Goal: Task Accomplishment & Management: Manage account settings

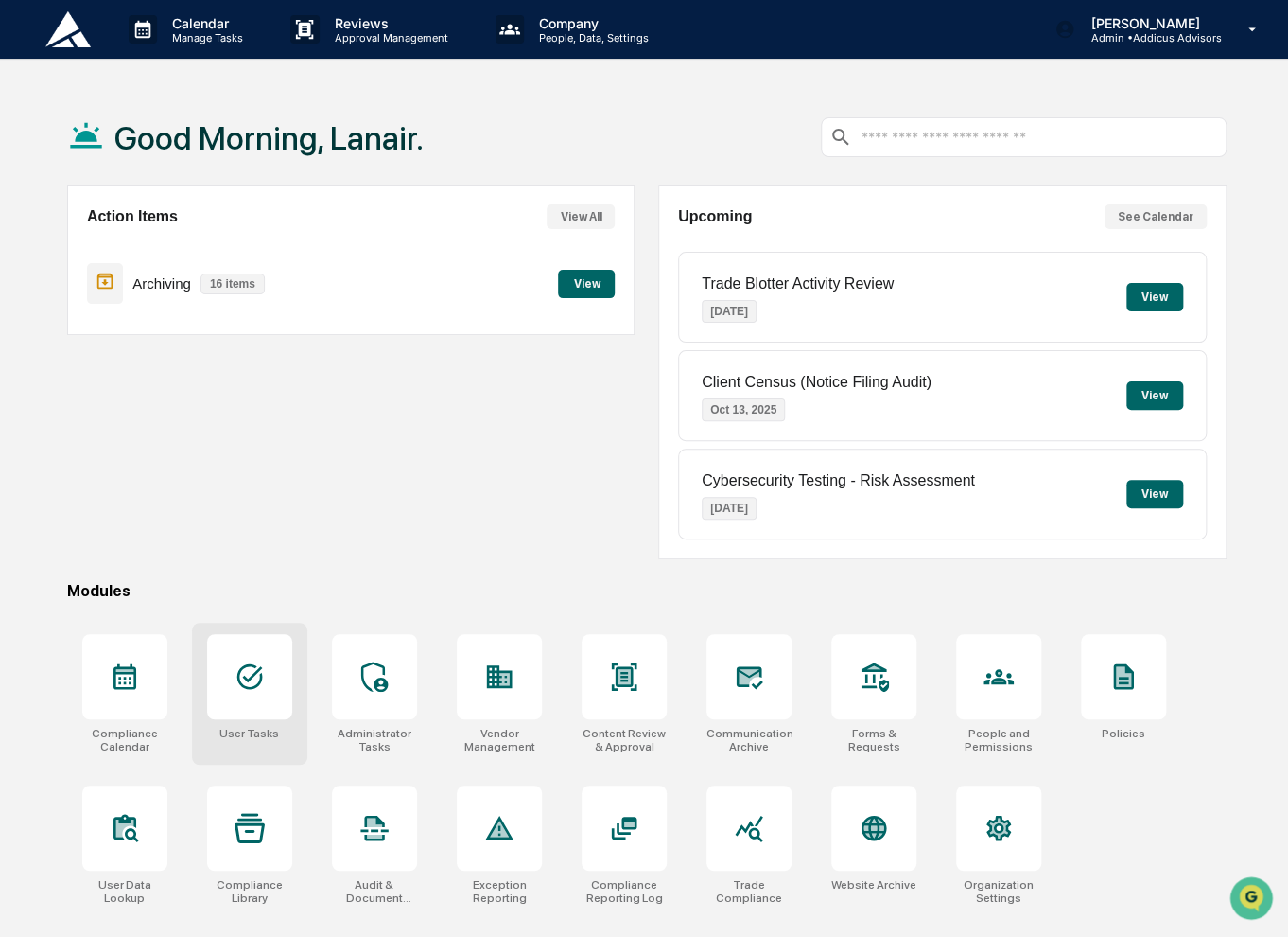
click at [271, 649] on div at bounding box center [249, 677] width 85 height 85
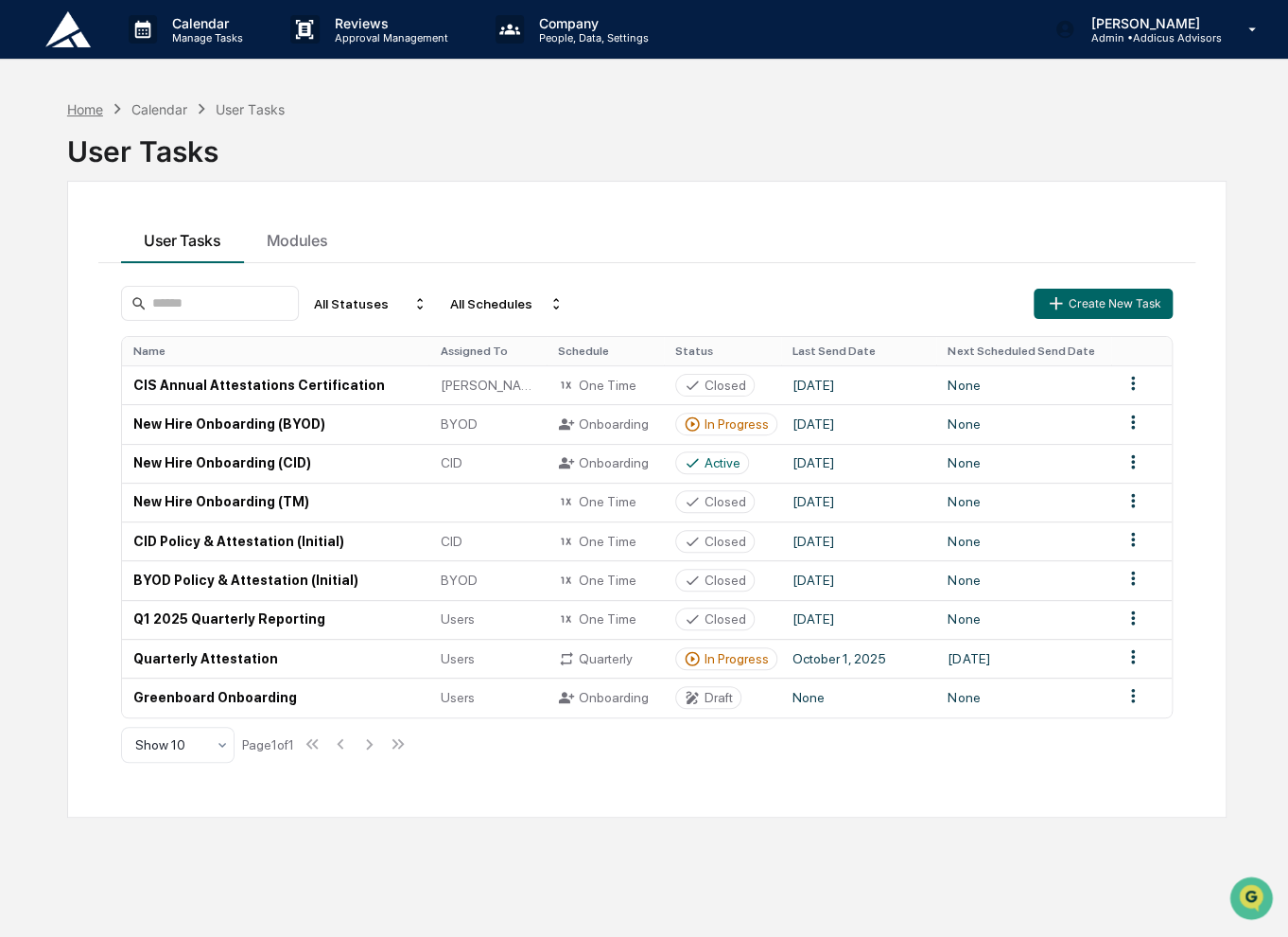
click at [87, 102] on div "Home" at bounding box center [84, 109] width 36 height 17
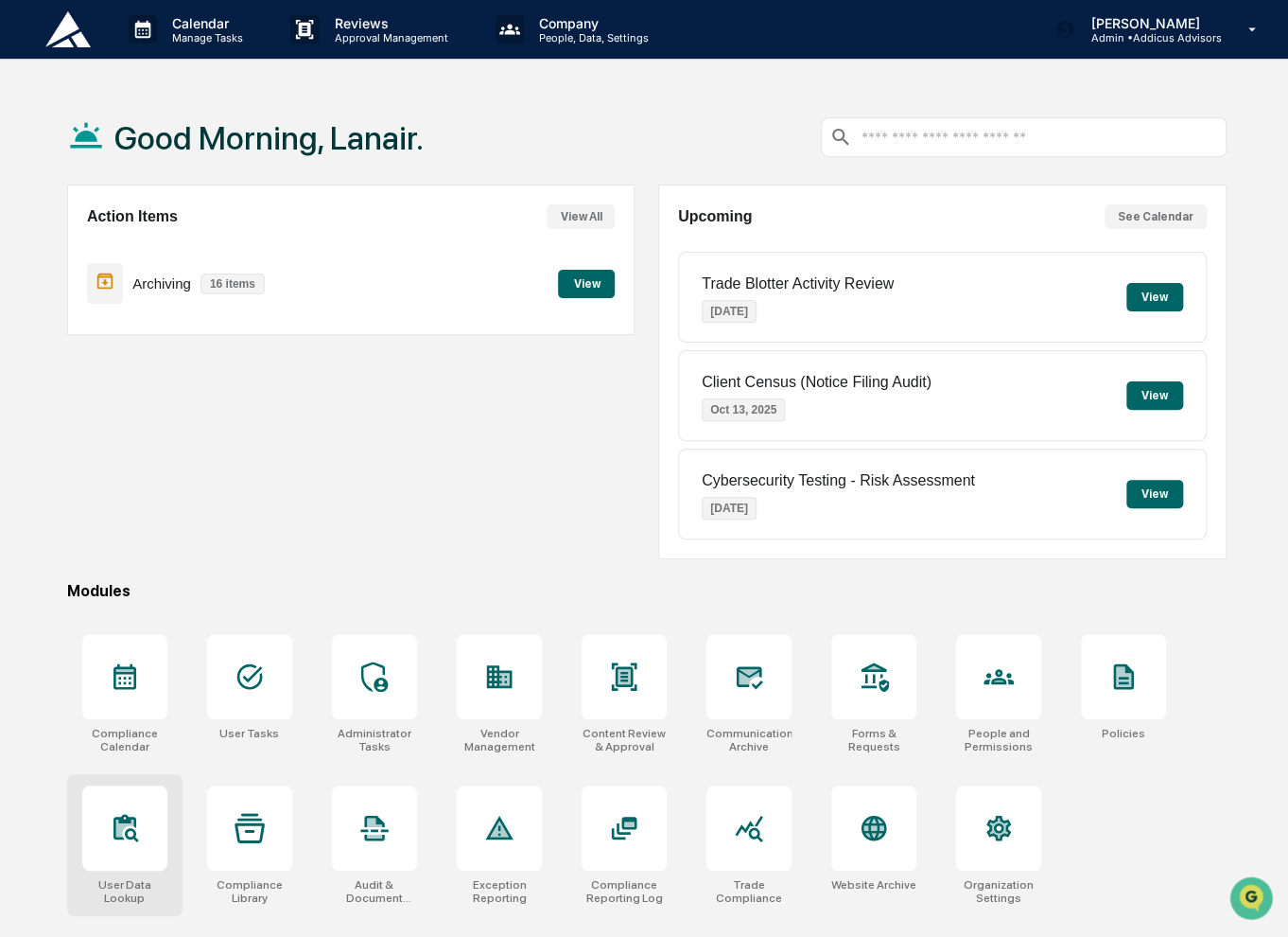
click at [102, 837] on div at bounding box center [125, 828] width 85 height 85
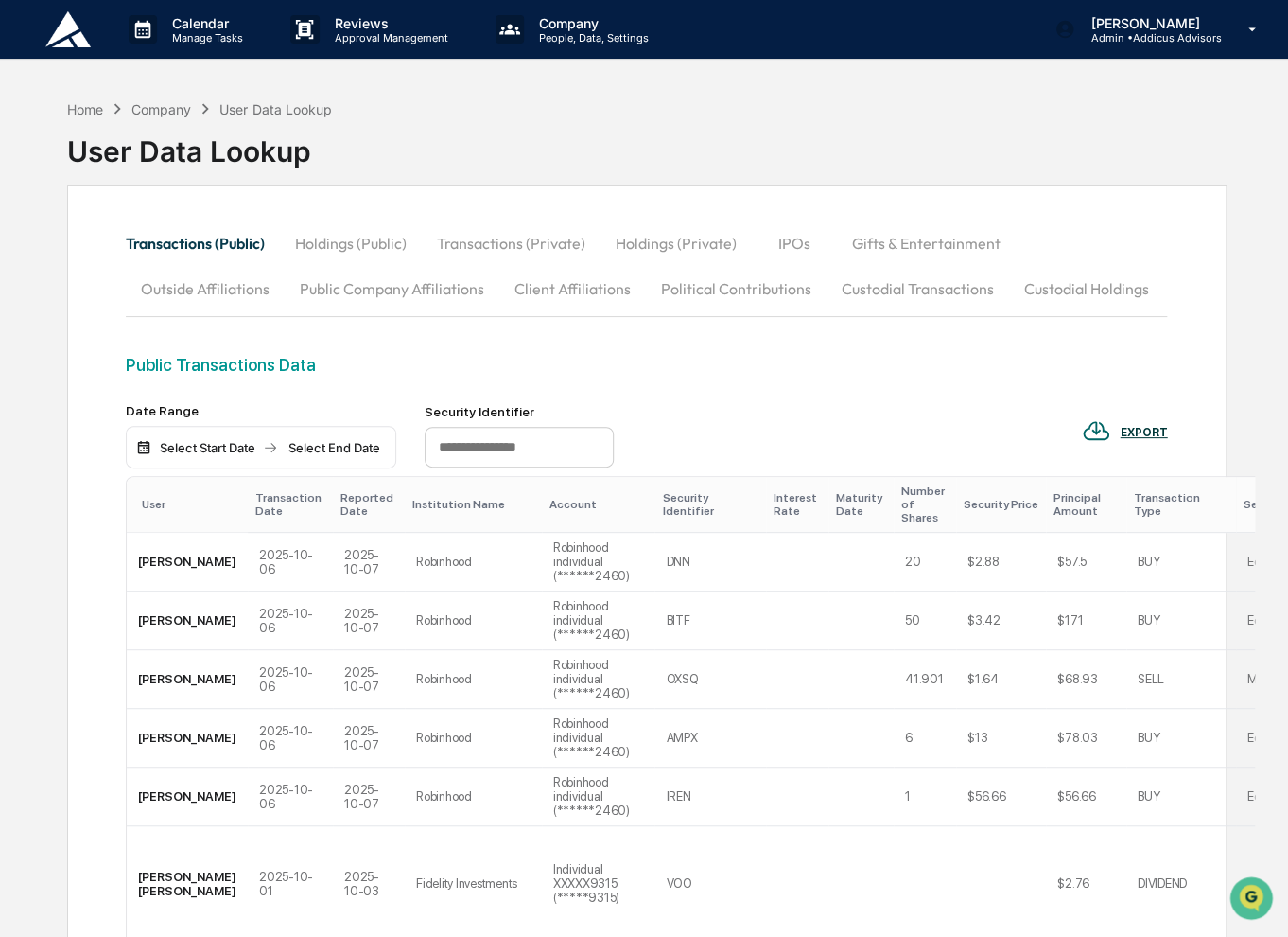
click at [875, 251] on button "Gifts & Entertainment" at bounding box center [926, 243] width 179 height 46
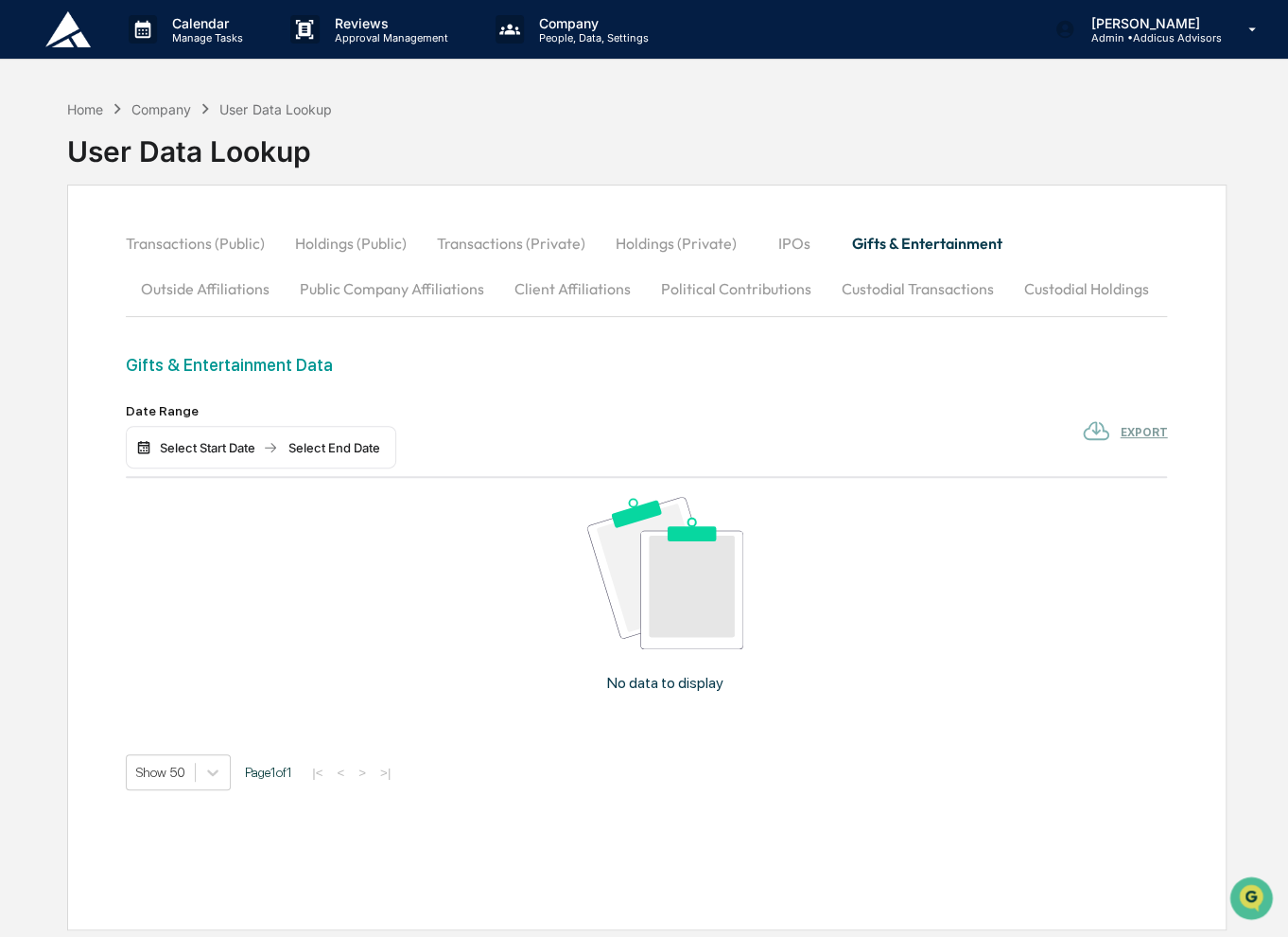
click at [227, 448] on div "Select Start Date" at bounding box center [207, 448] width 104 height 16
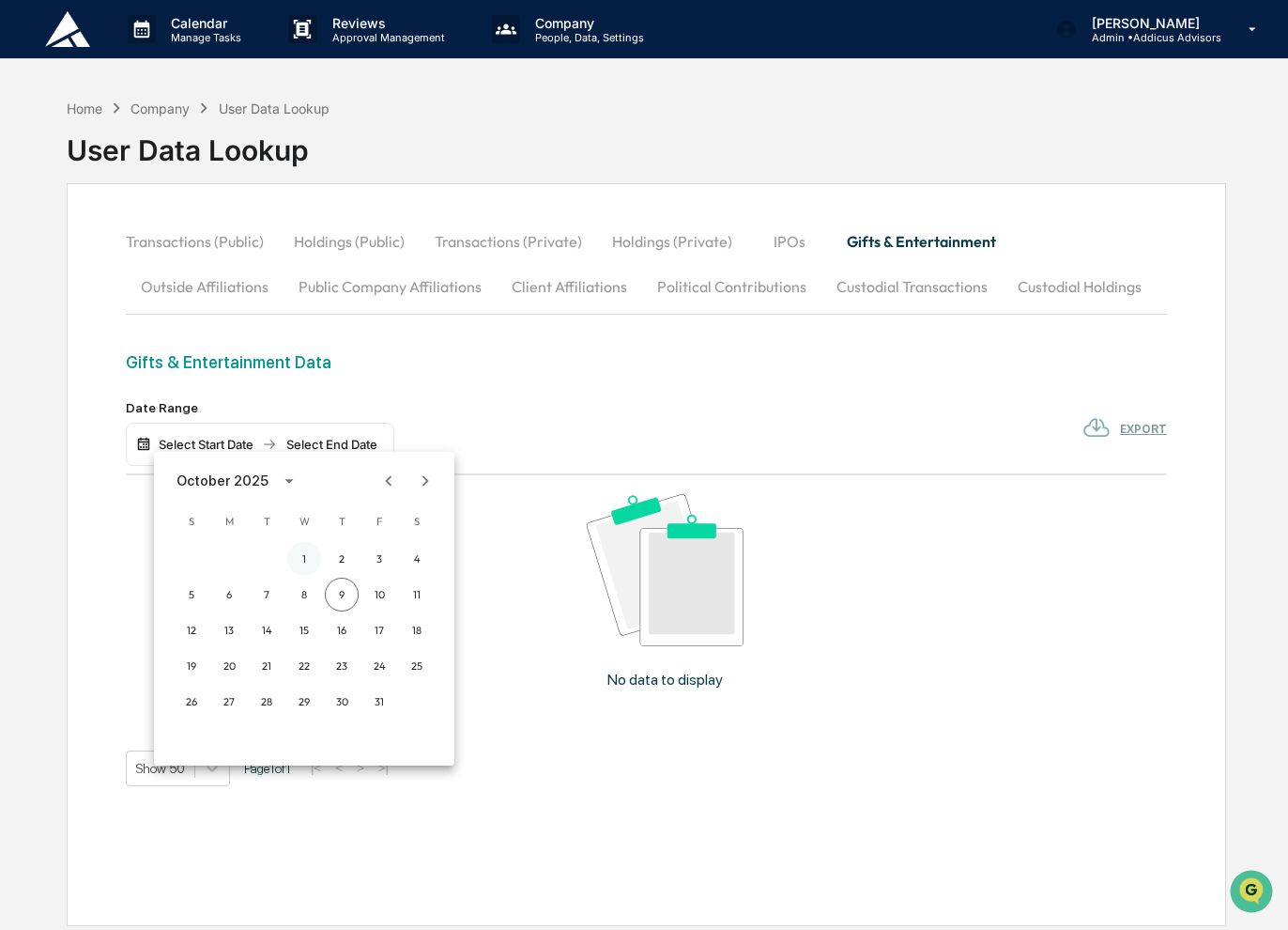
click at [301, 559] on button "1" at bounding box center [303, 558] width 34 height 34
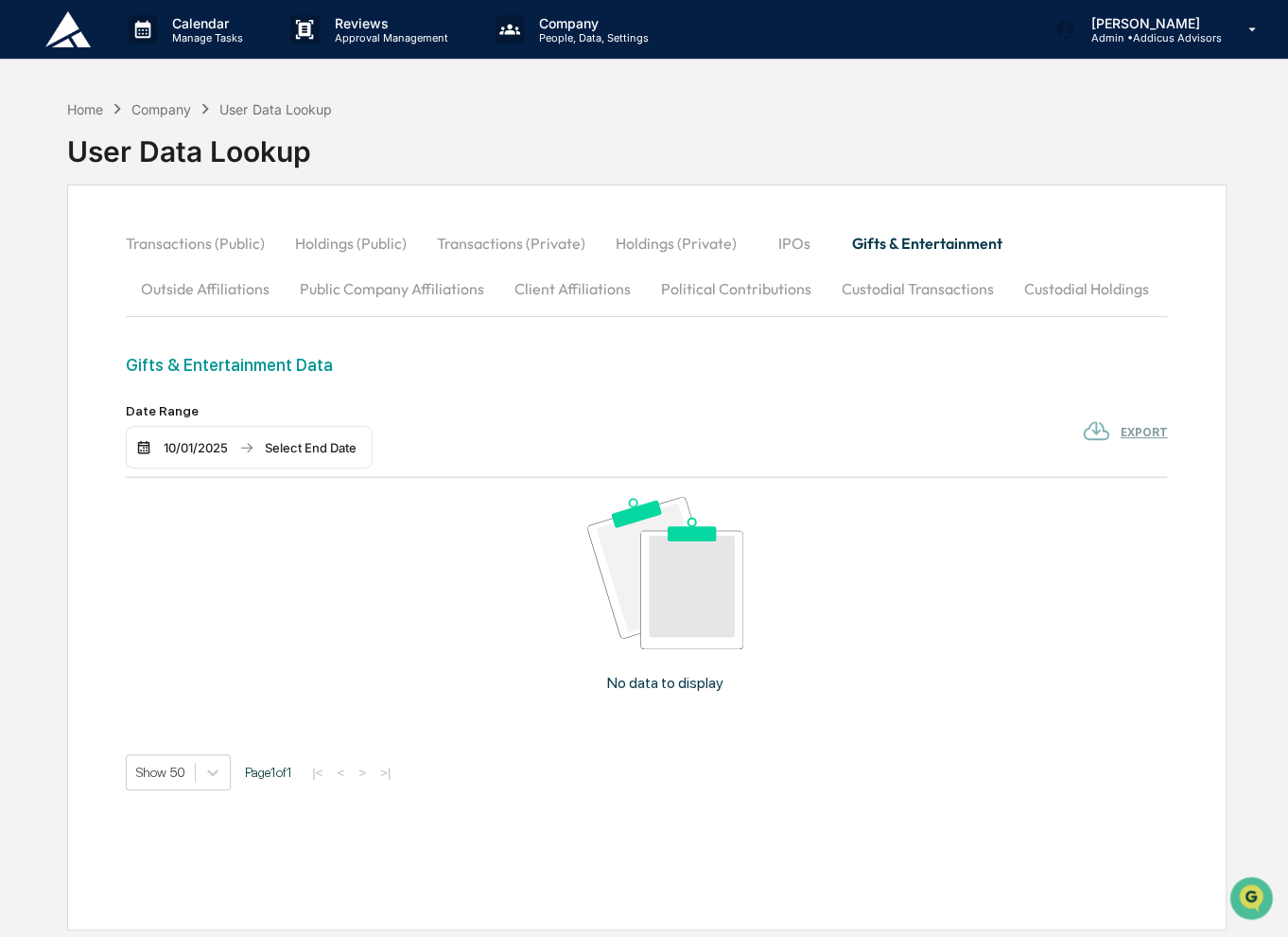
click at [203, 449] on div "10/01/2025" at bounding box center [195, 448] width 81 height 16
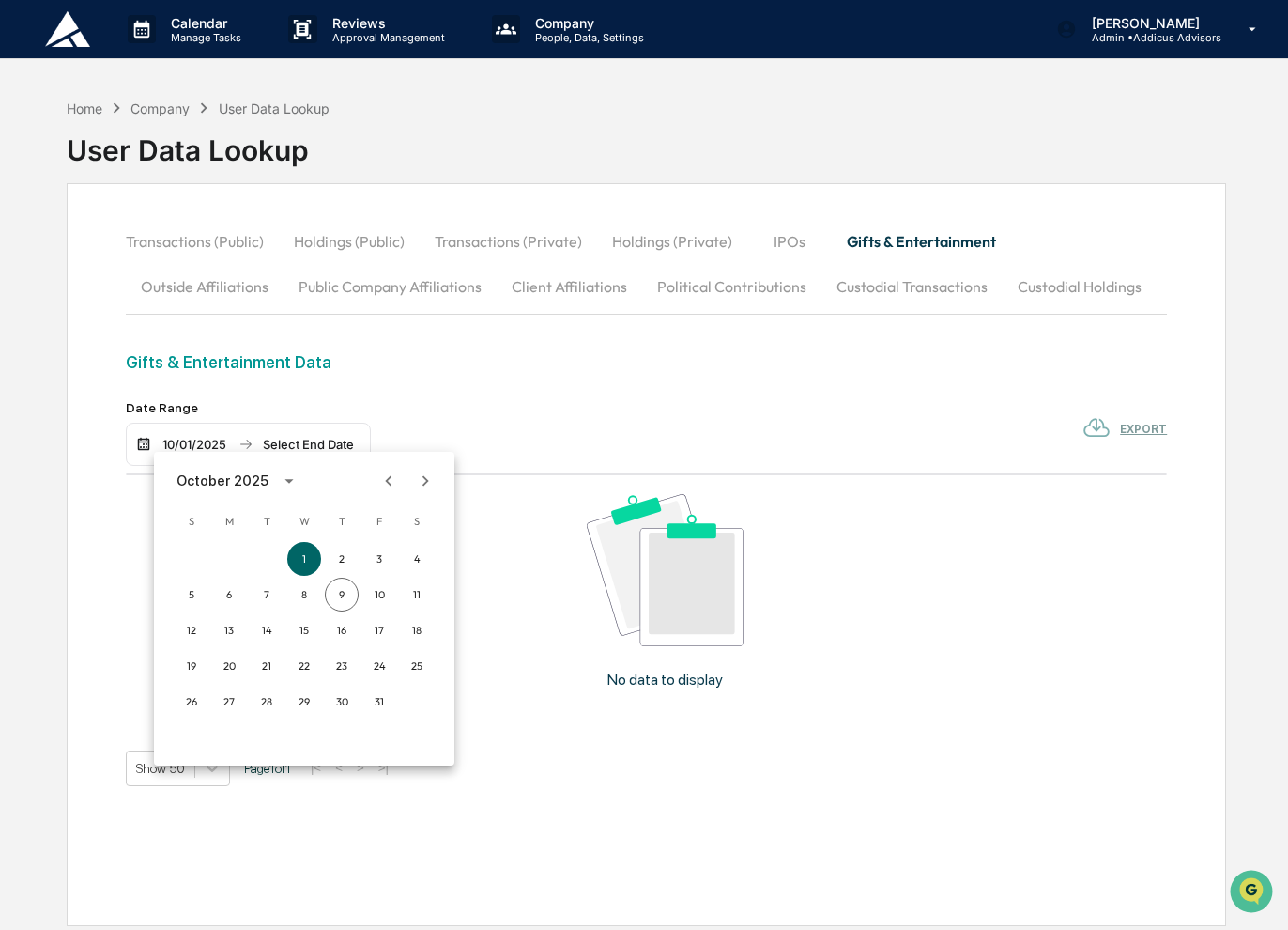
click at [233, 476] on div "October 2025" at bounding box center [222, 480] width 92 height 20
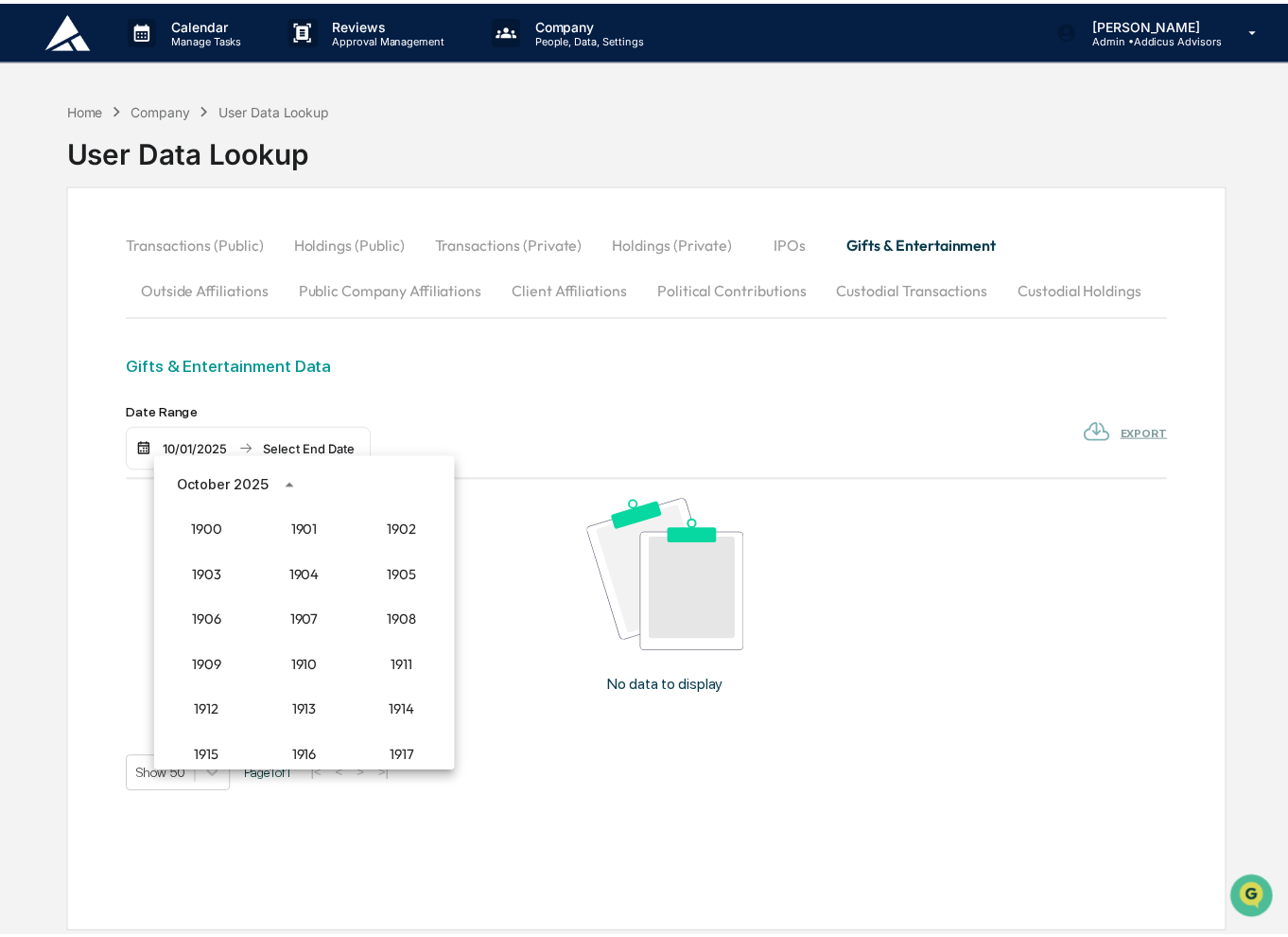
scroll to position [1752, 0]
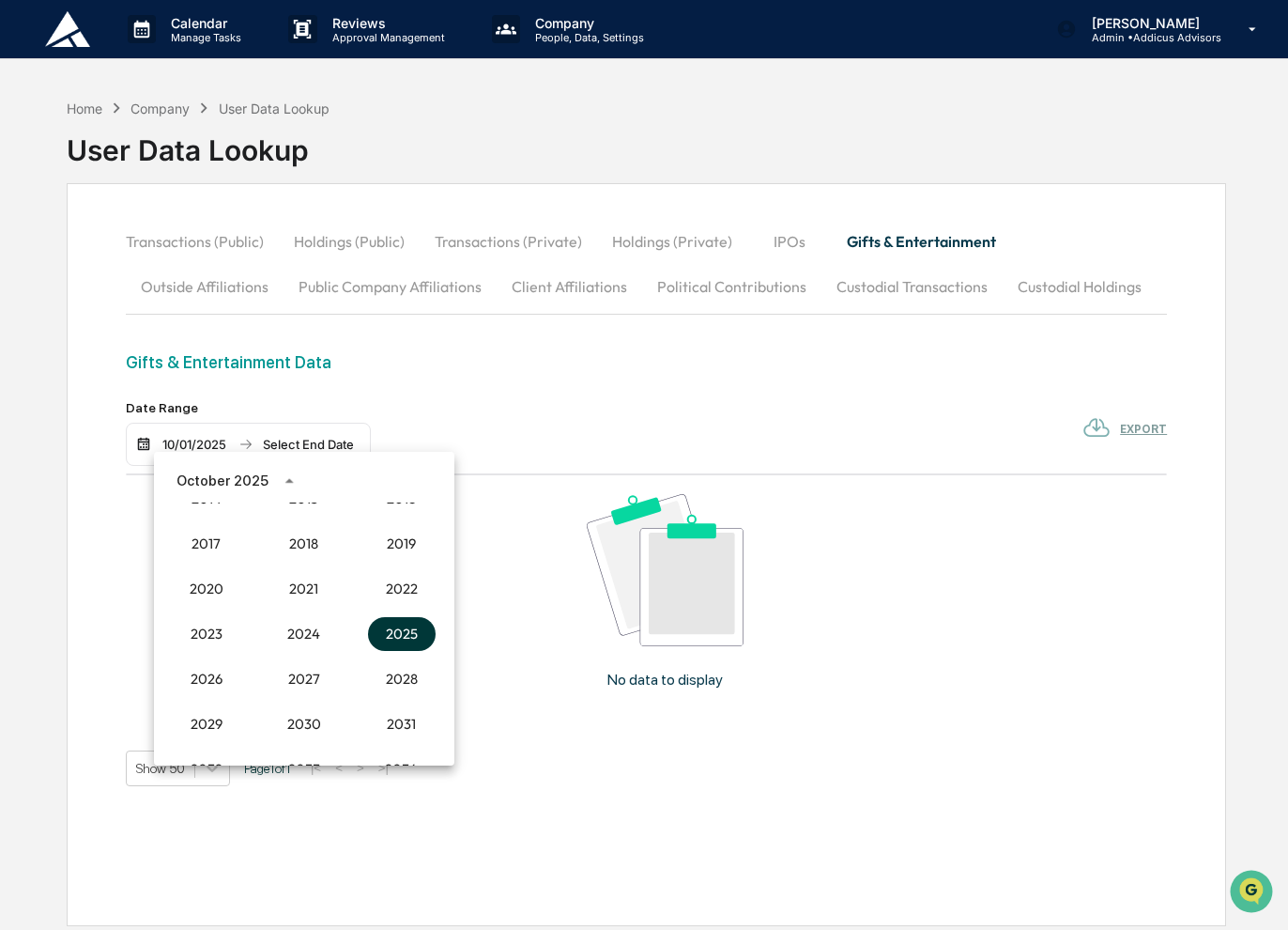
click at [386, 635] on button "2025" at bounding box center [402, 633] width 67 height 34
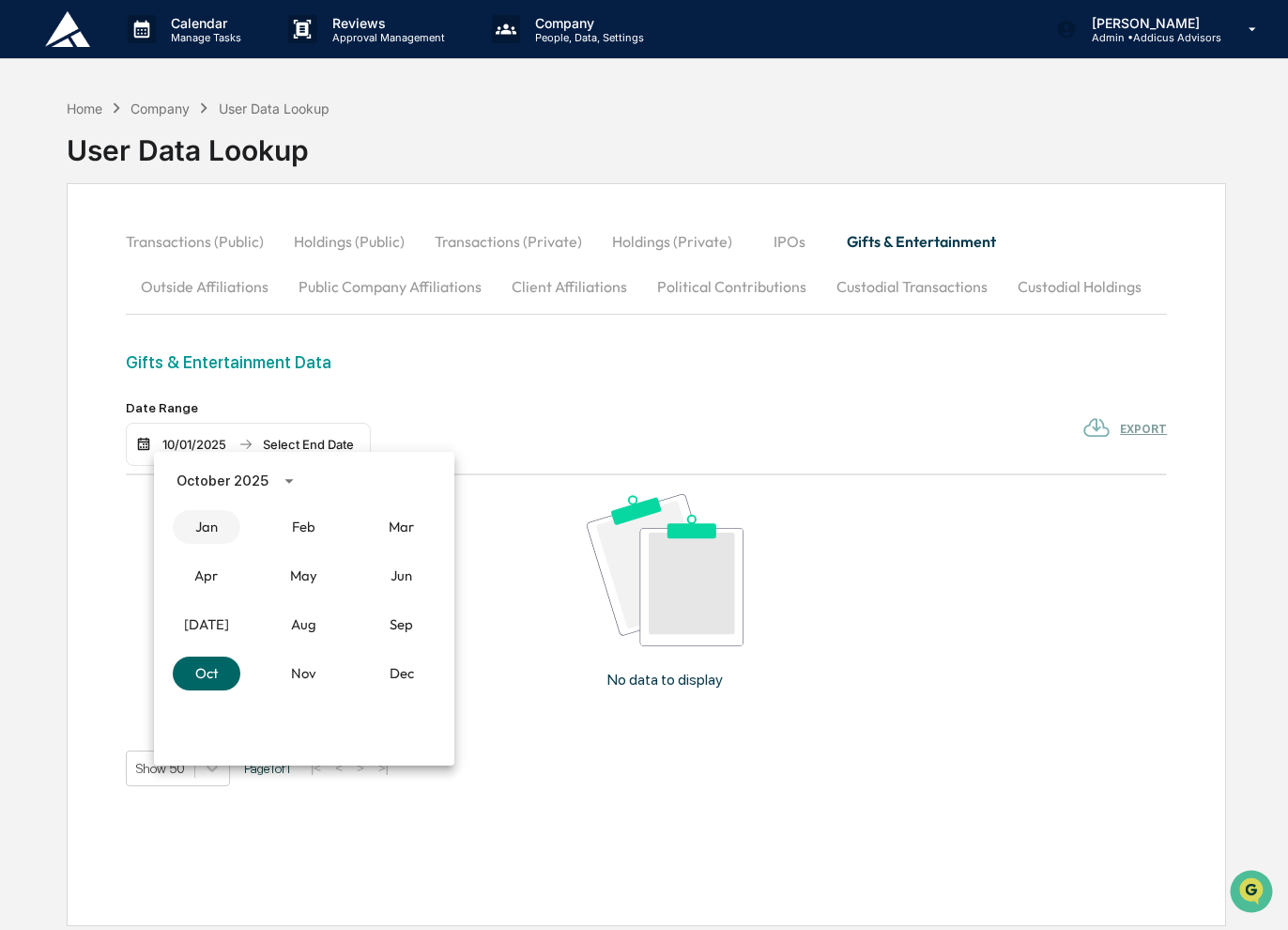
click at [199, 531] on button "Jan" at bounding box center [206, 526] width 67 height 34
click at [304, 565] on button "1" at bounding box center [303, 558] width 34 height 34
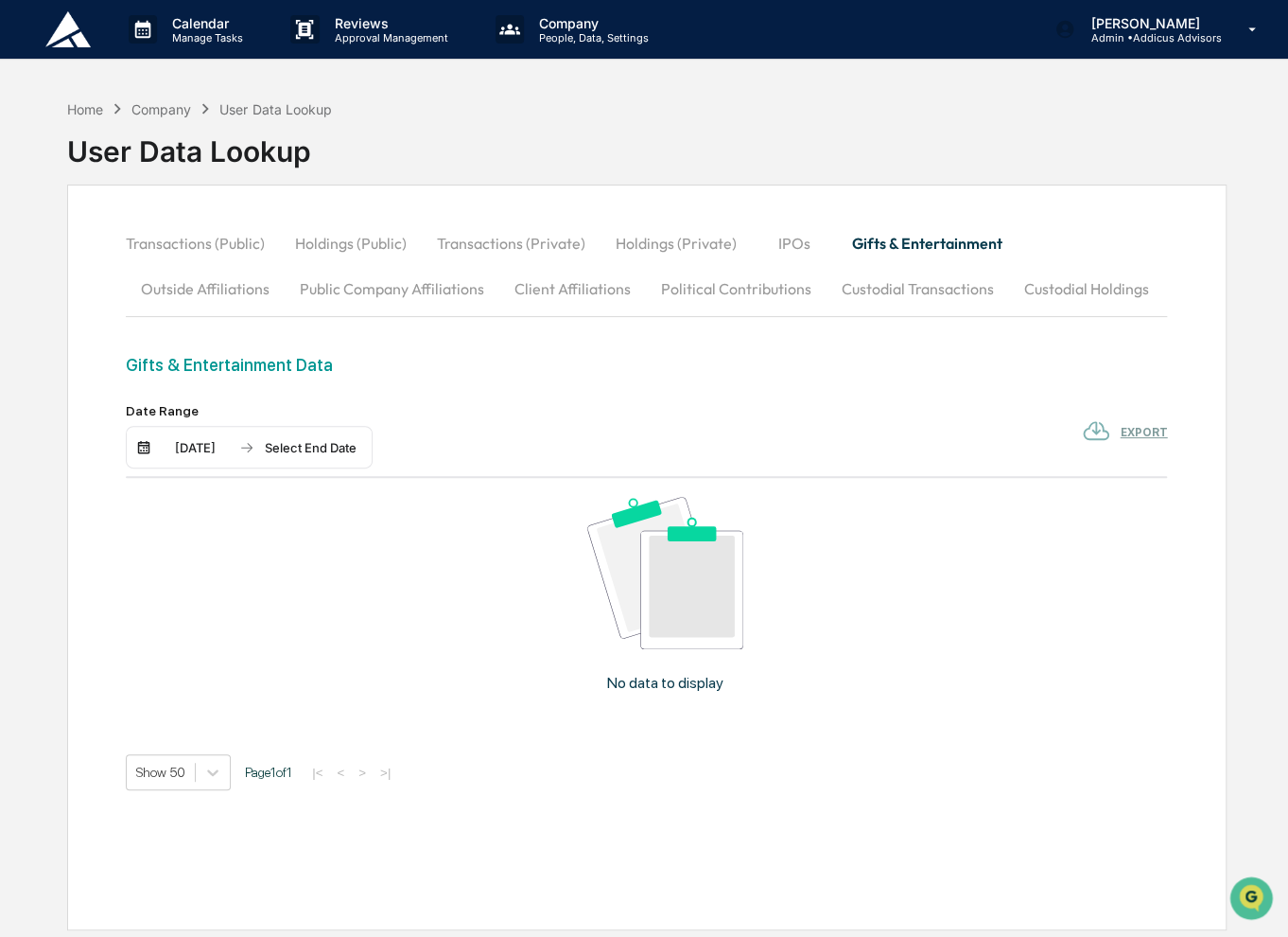
click at [304, 452] on div "Select End Date" at bounding box center [310, 448] width 104 height 16
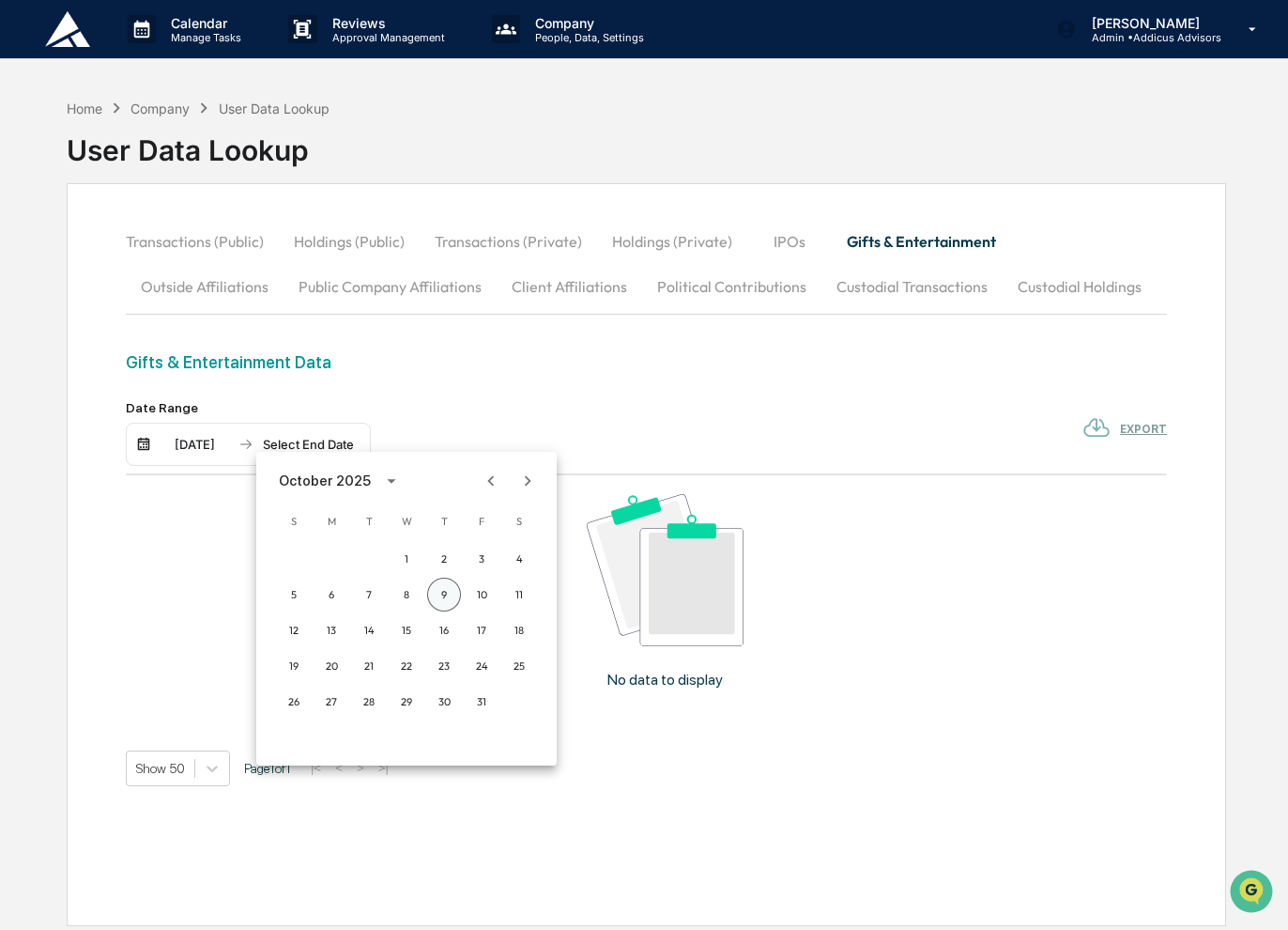
click at [439, 596] on button "9" at bounding box center [443, 594] width 34 height 34
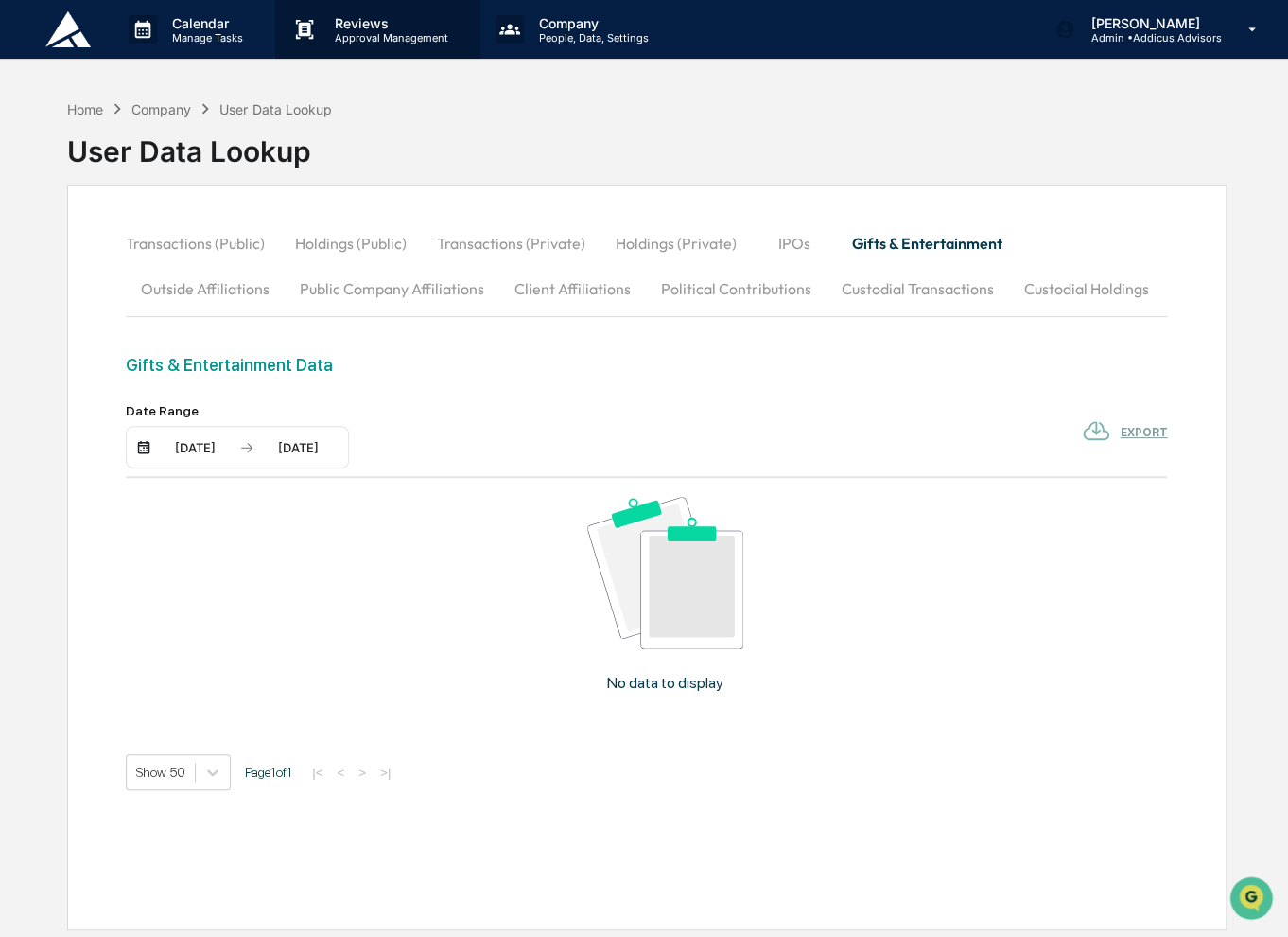
click at [358, 35] on p "Approval Management" at bounding box center [388, 38] width 138 height 14
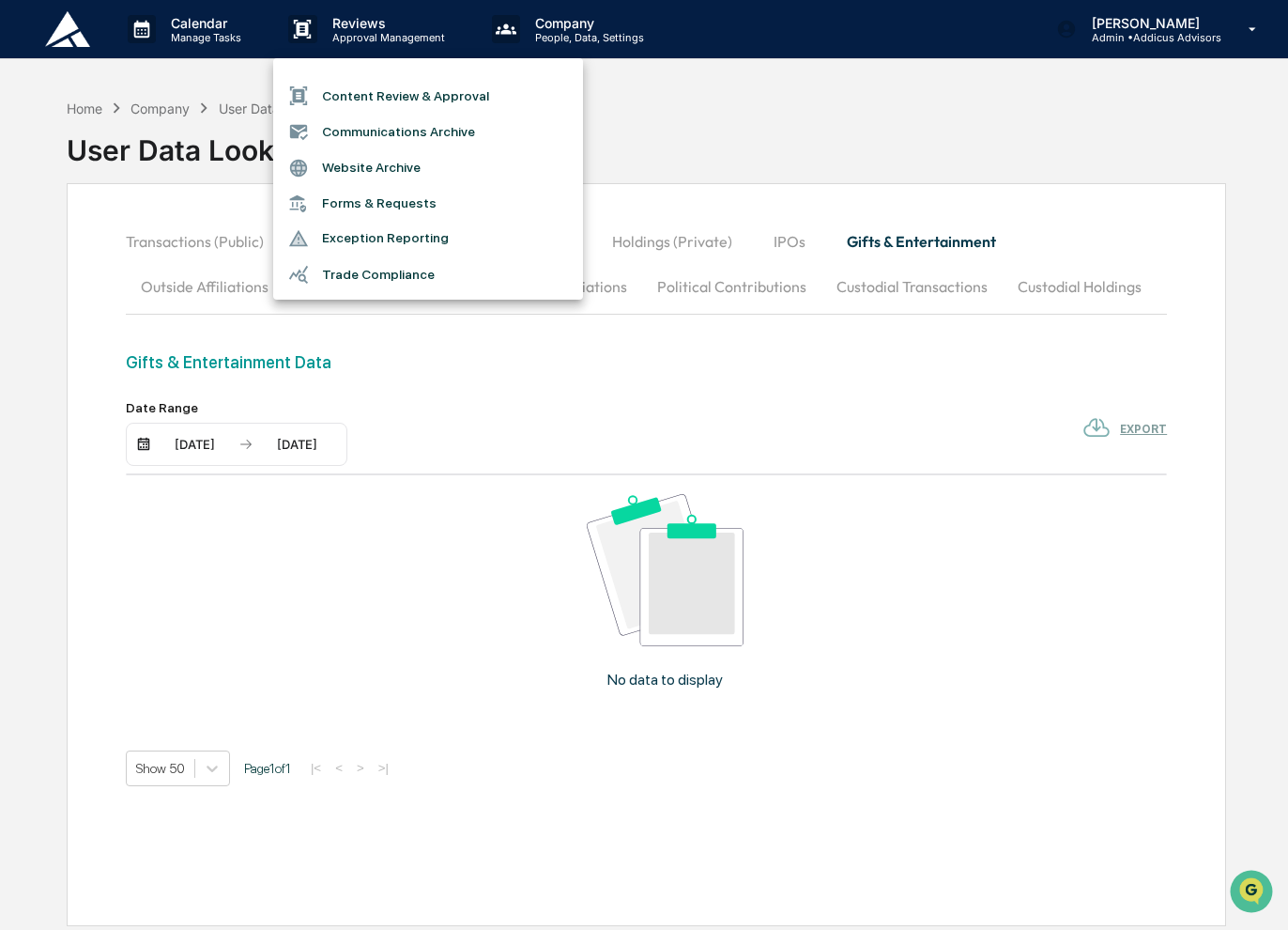
click at [545, 32] on div at bounding box center [644, 465] width 1288 height 930
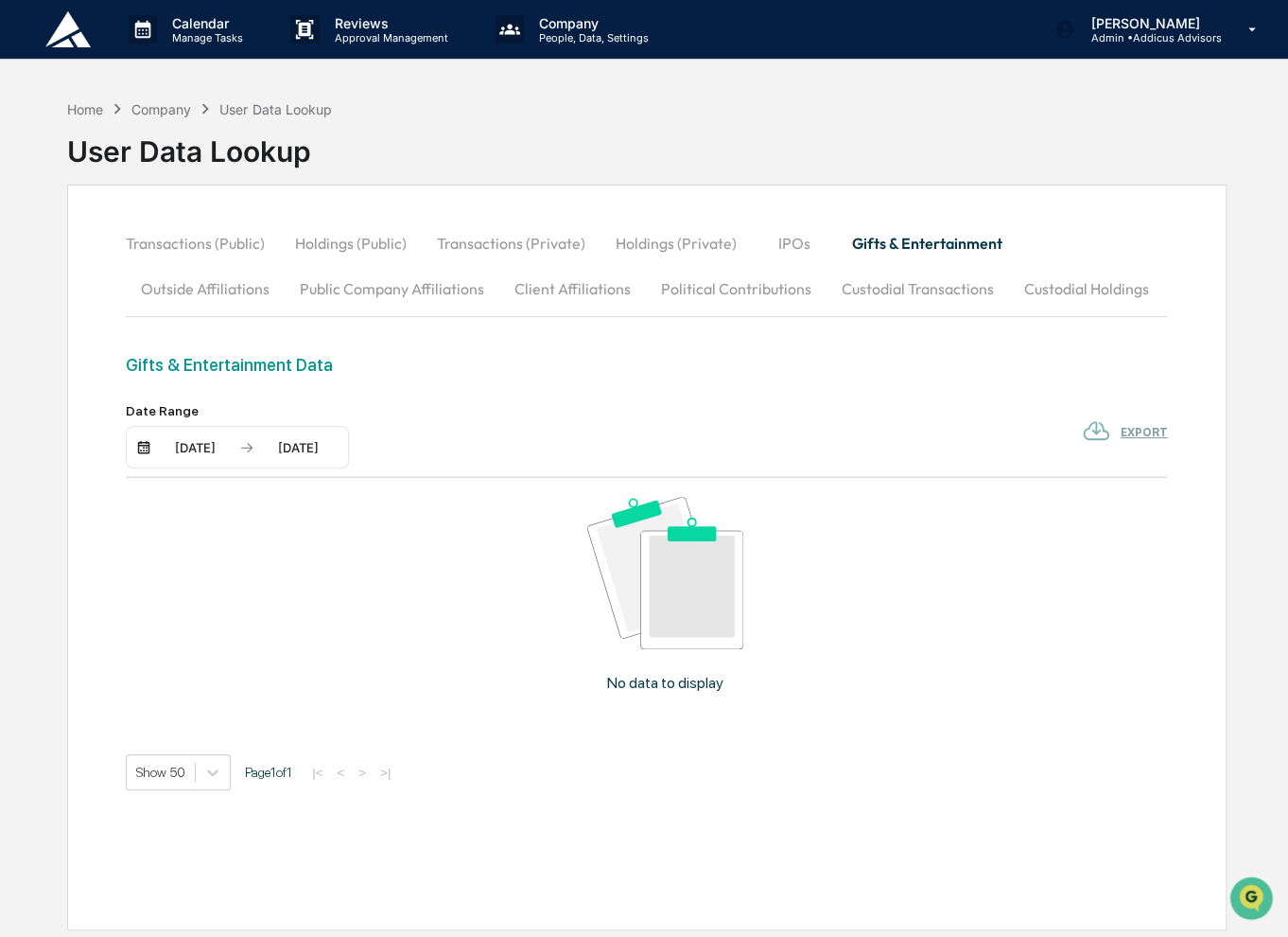
click at [549, 32] on p "People, Data, Settings" at bounding box center [591, 38] width 134 height 14
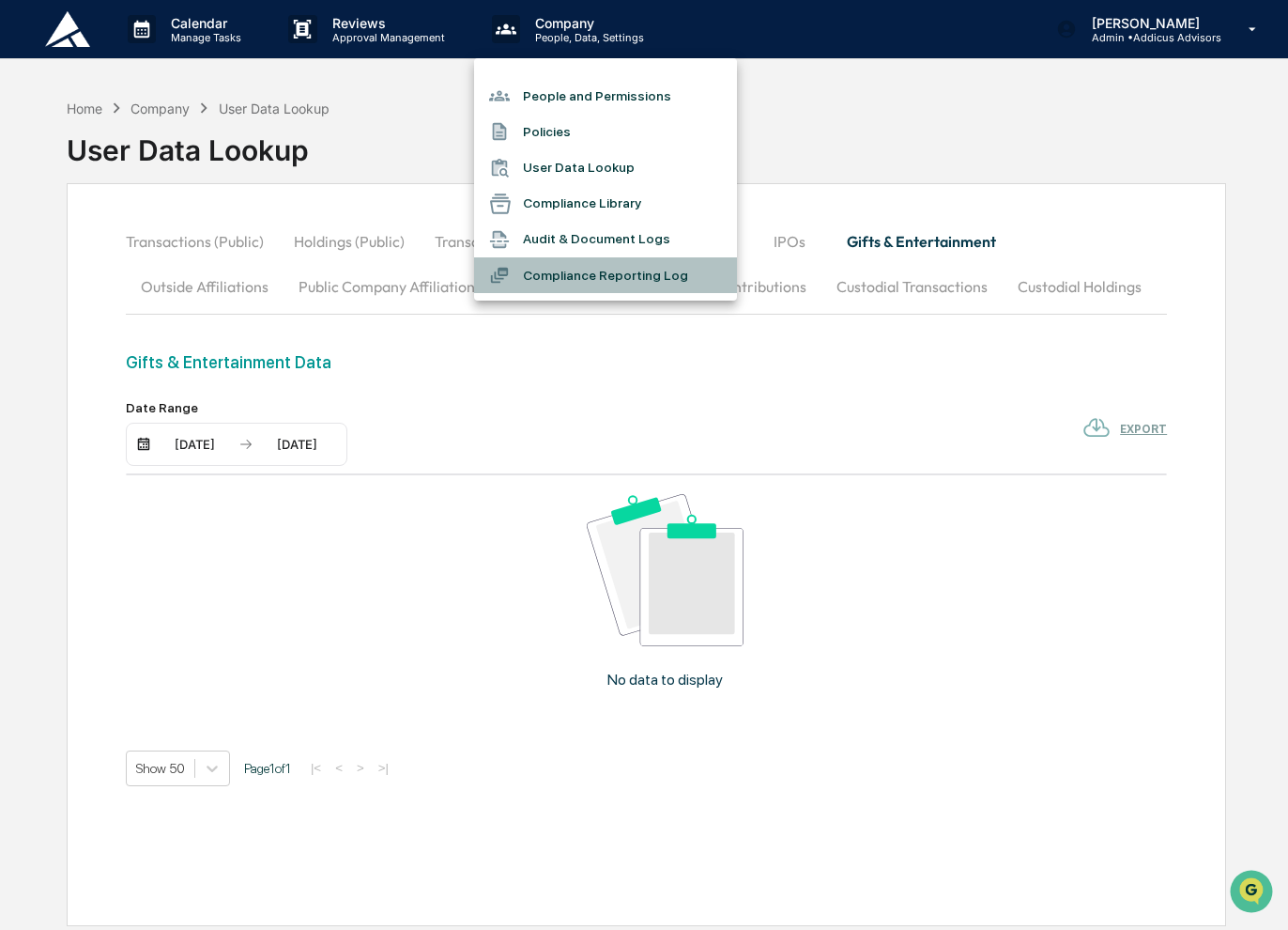
click at [652, 282] on li "Compliance Reporting Log" at bounding box center [605, 275] width 263 height 36
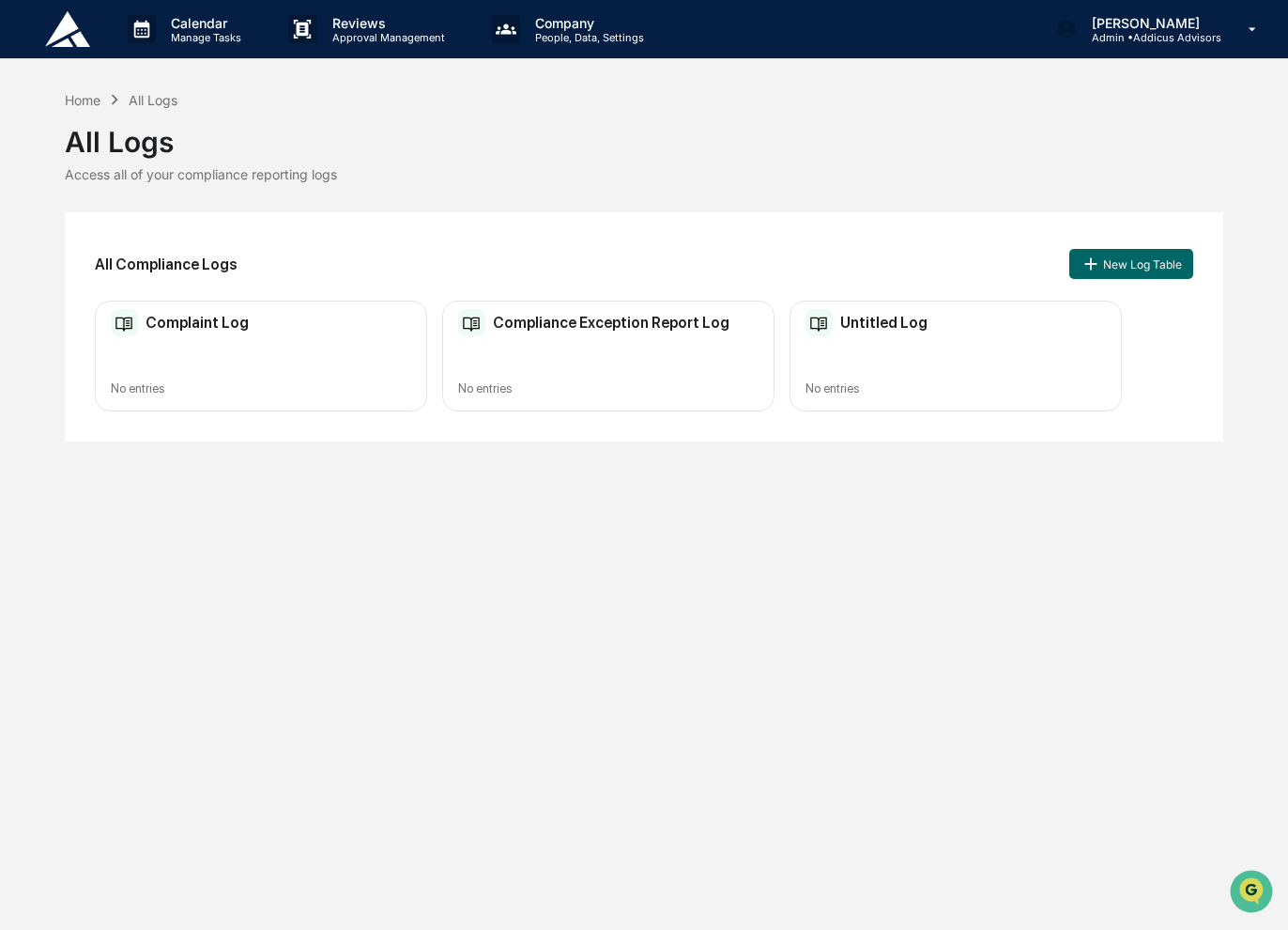
click at [263, 343] on div "Complaint Log No entries" at bounding box center [260, 357] width 332 height 112
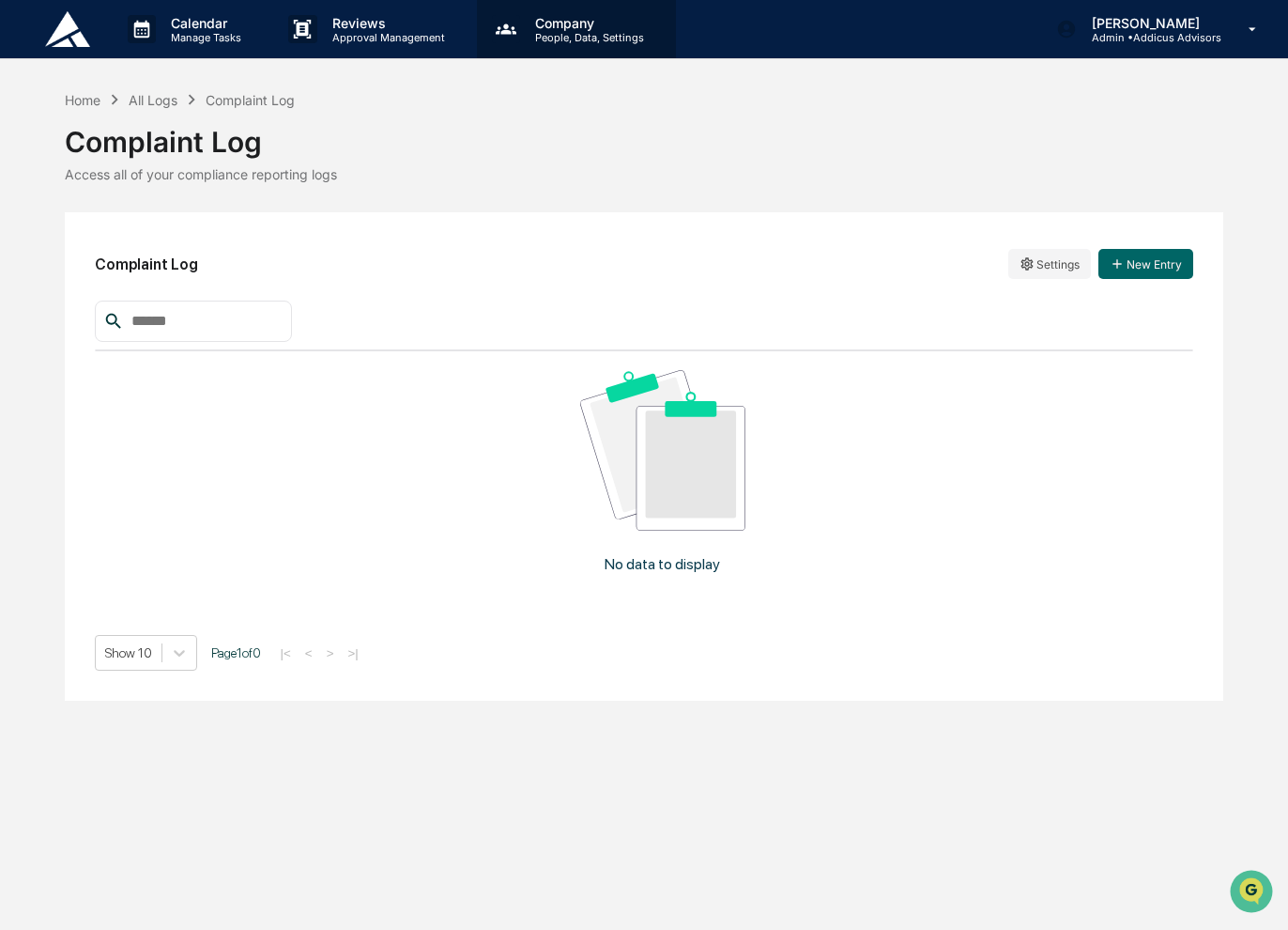
click at [560, 35] on p "People, Data, Settings" at bounding box center [587, 38] width 133 height 13
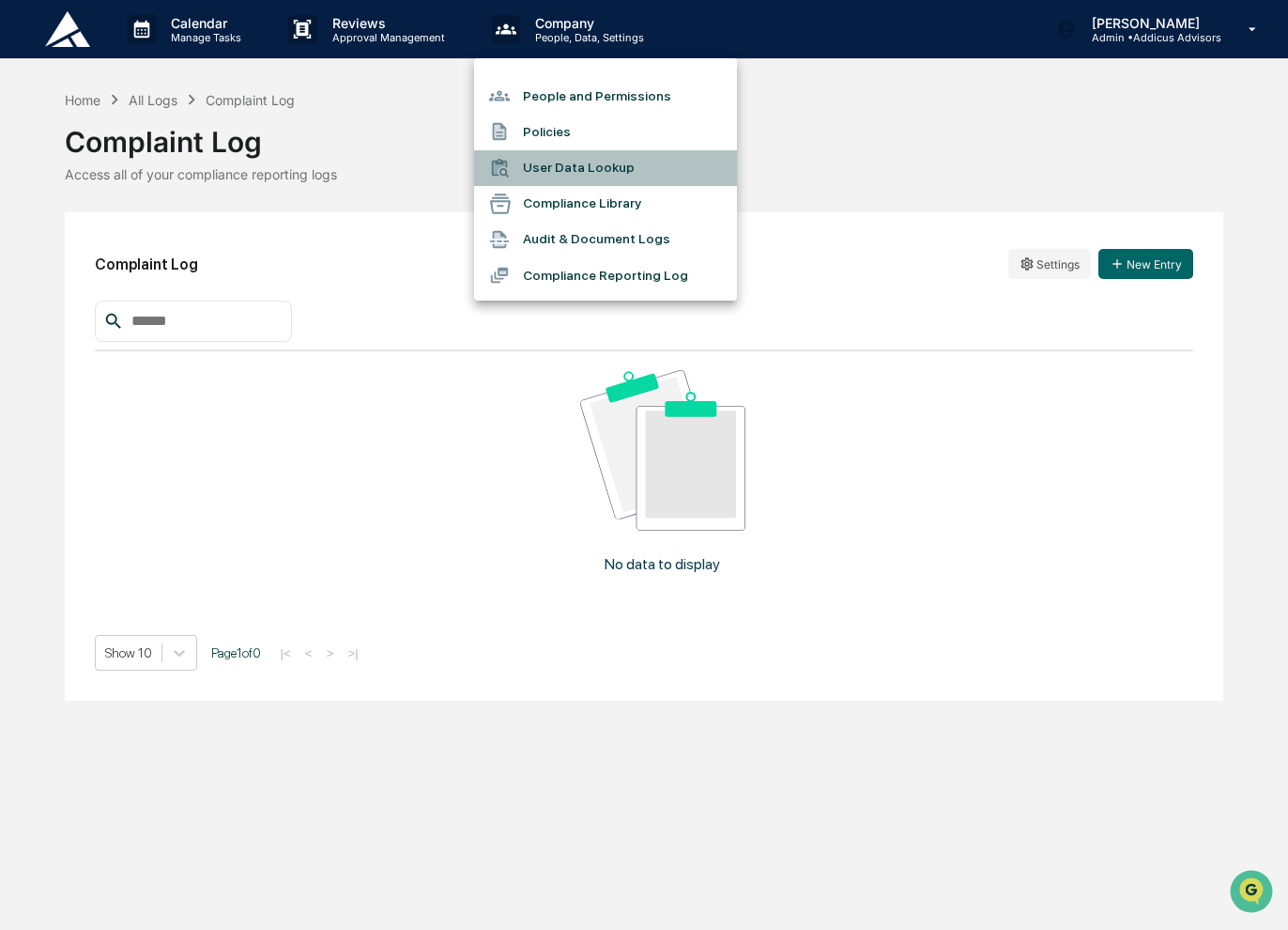
click at [598, 170] on li "User Data Lookup" at bounding box center [605, 168] width 263 height 36
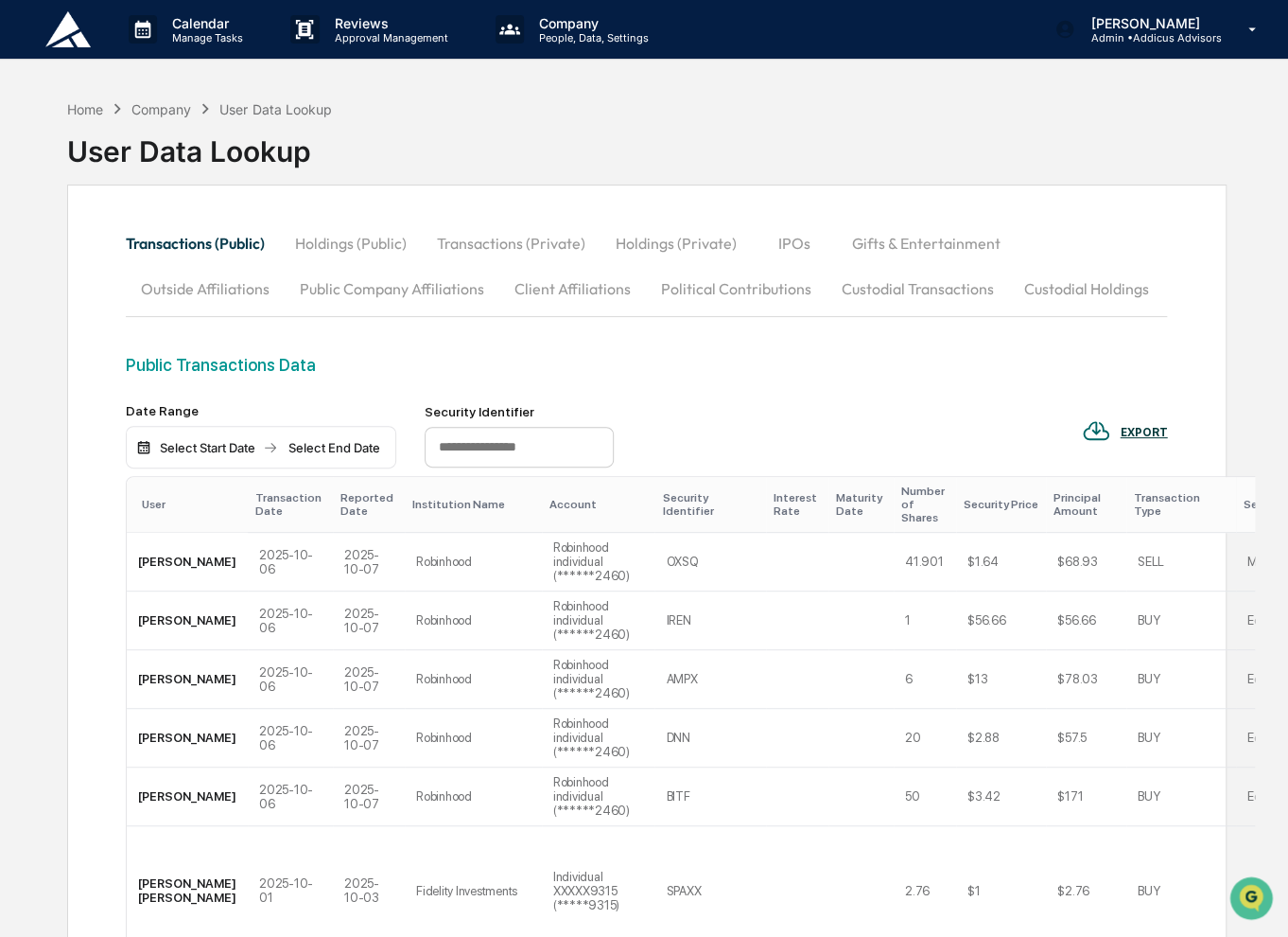
click at [809, 251] on button "IPOs" at bounding box center [795, 243] width 85 height 46
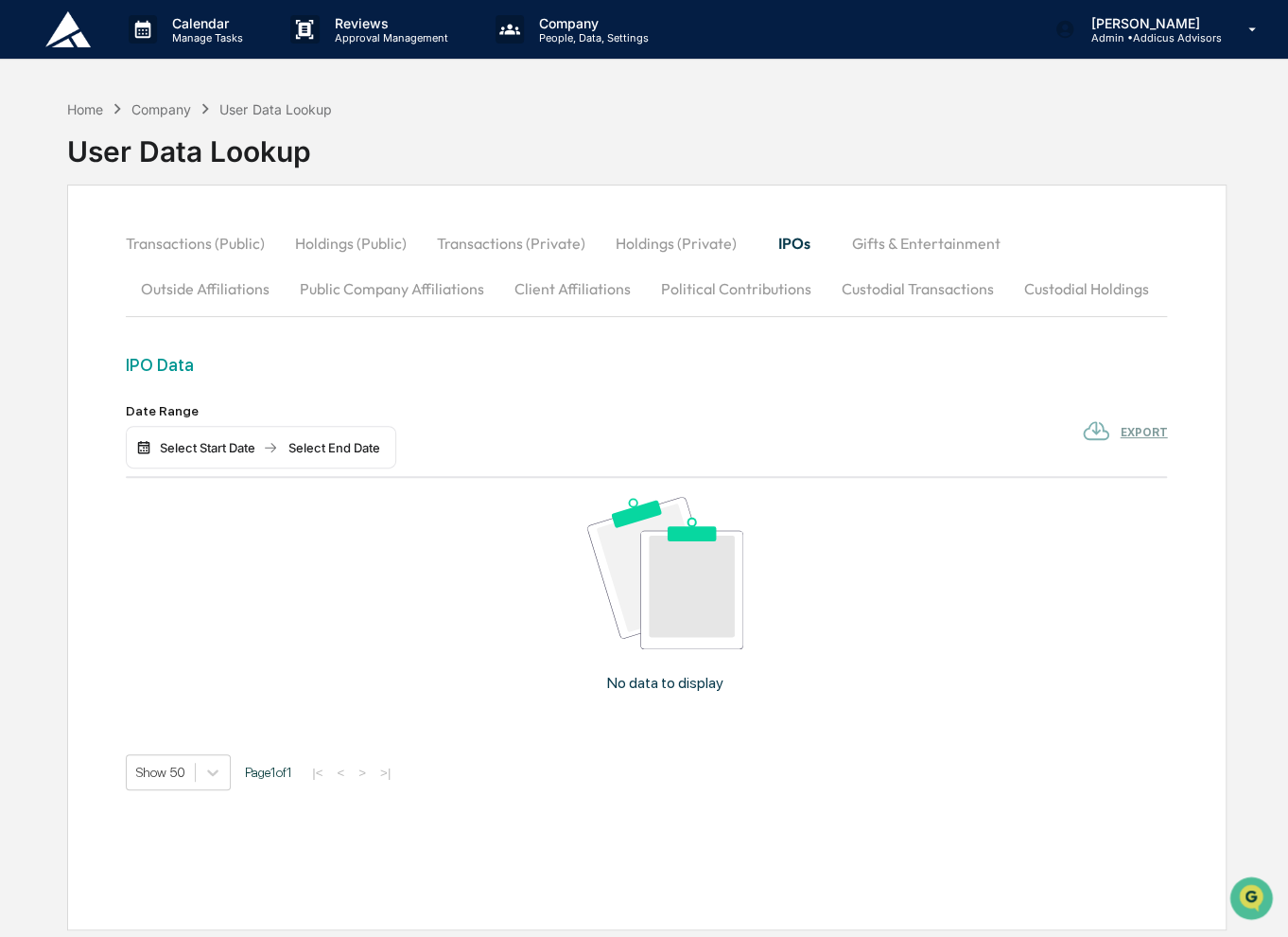
click at [891, 251] on button "Gifts & Entertainment" at bounding box center [926, 243] width 179 height 46
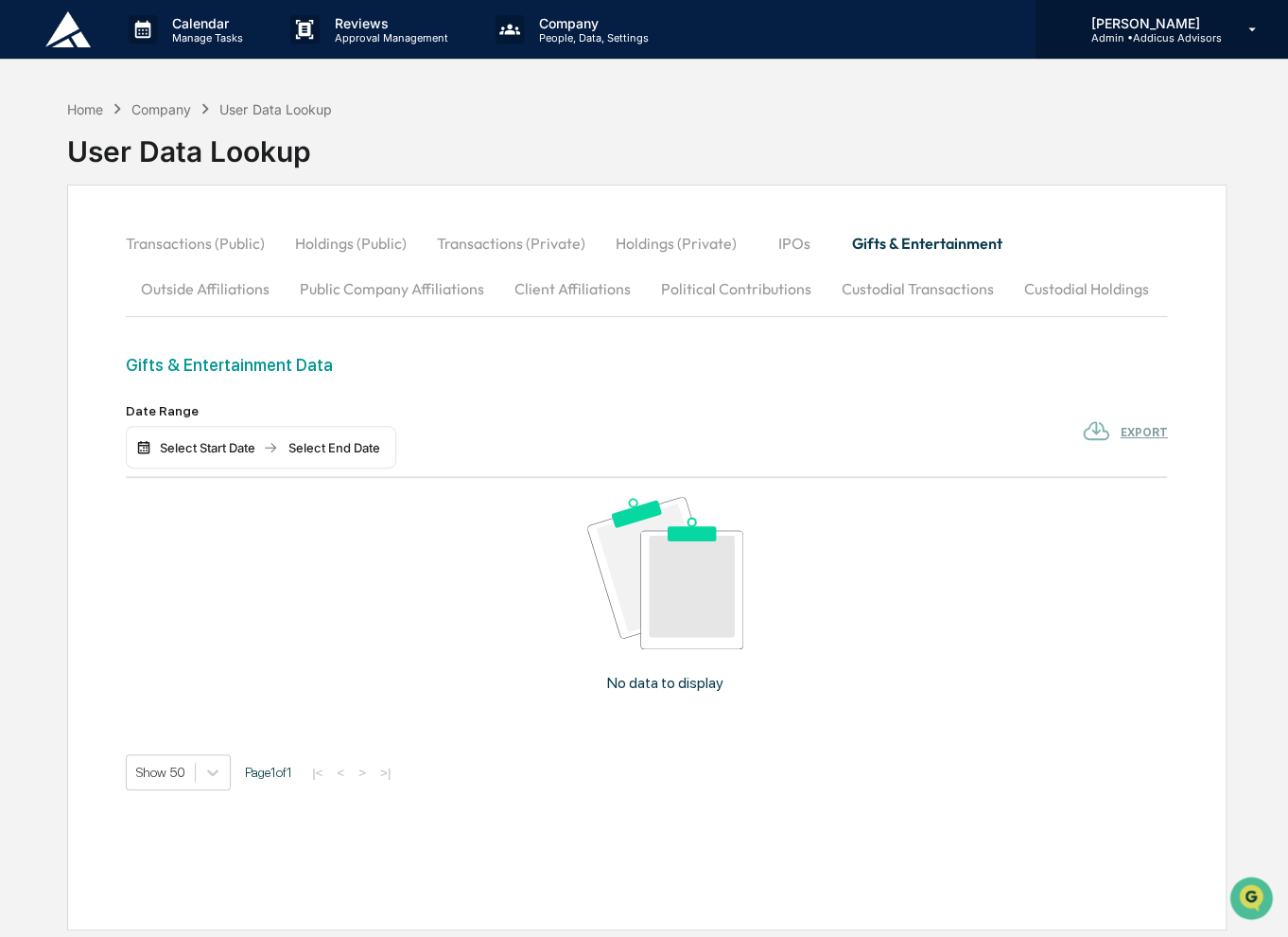
click at [1158, 36] on p "Admin • Addicus Advisors" at bounding box center [1148, 38] width 146 height 14
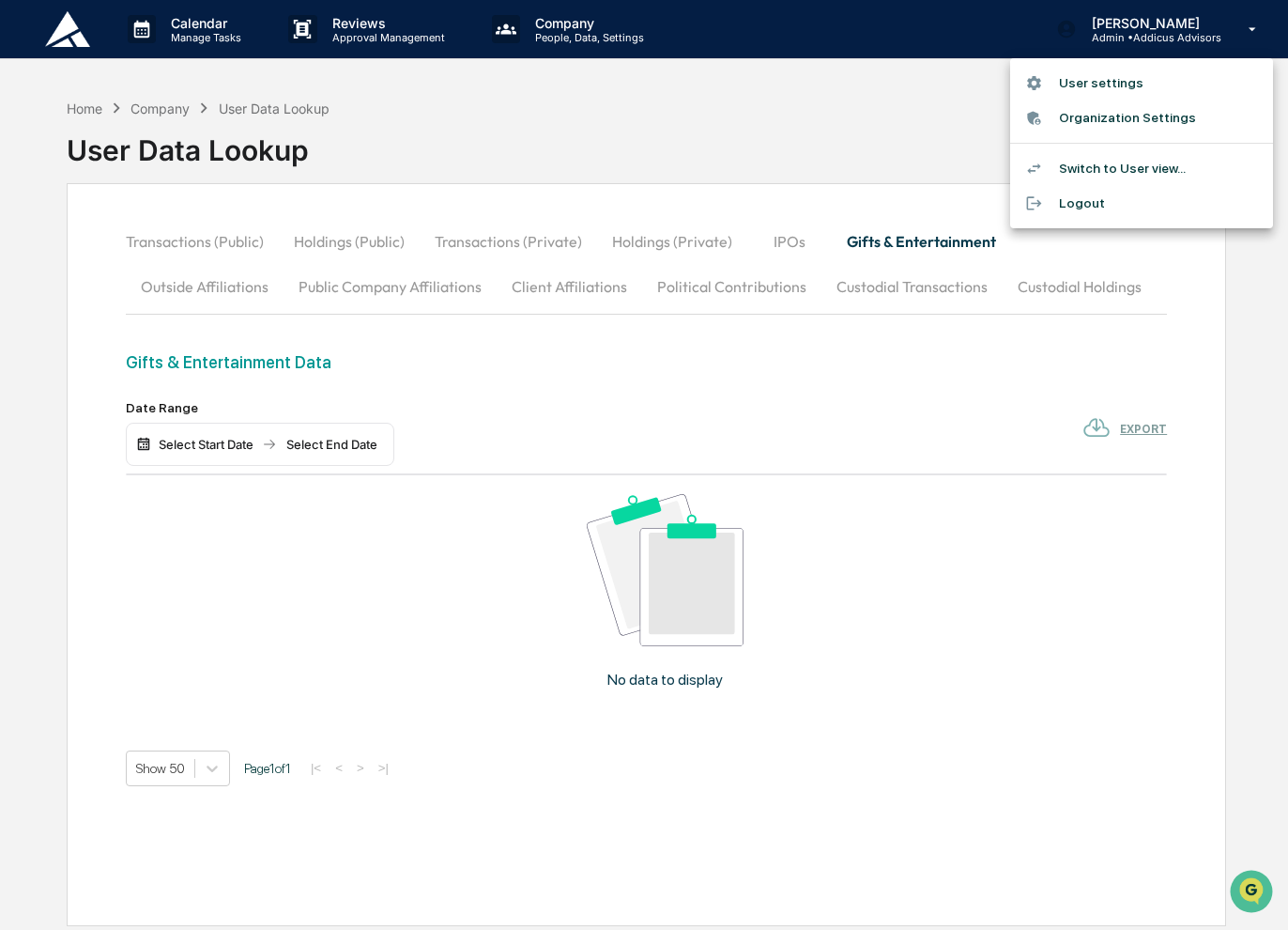
click at [1116, 122] on li "Organization Settings" at bounding box center [1141, 118] width 263 height 35
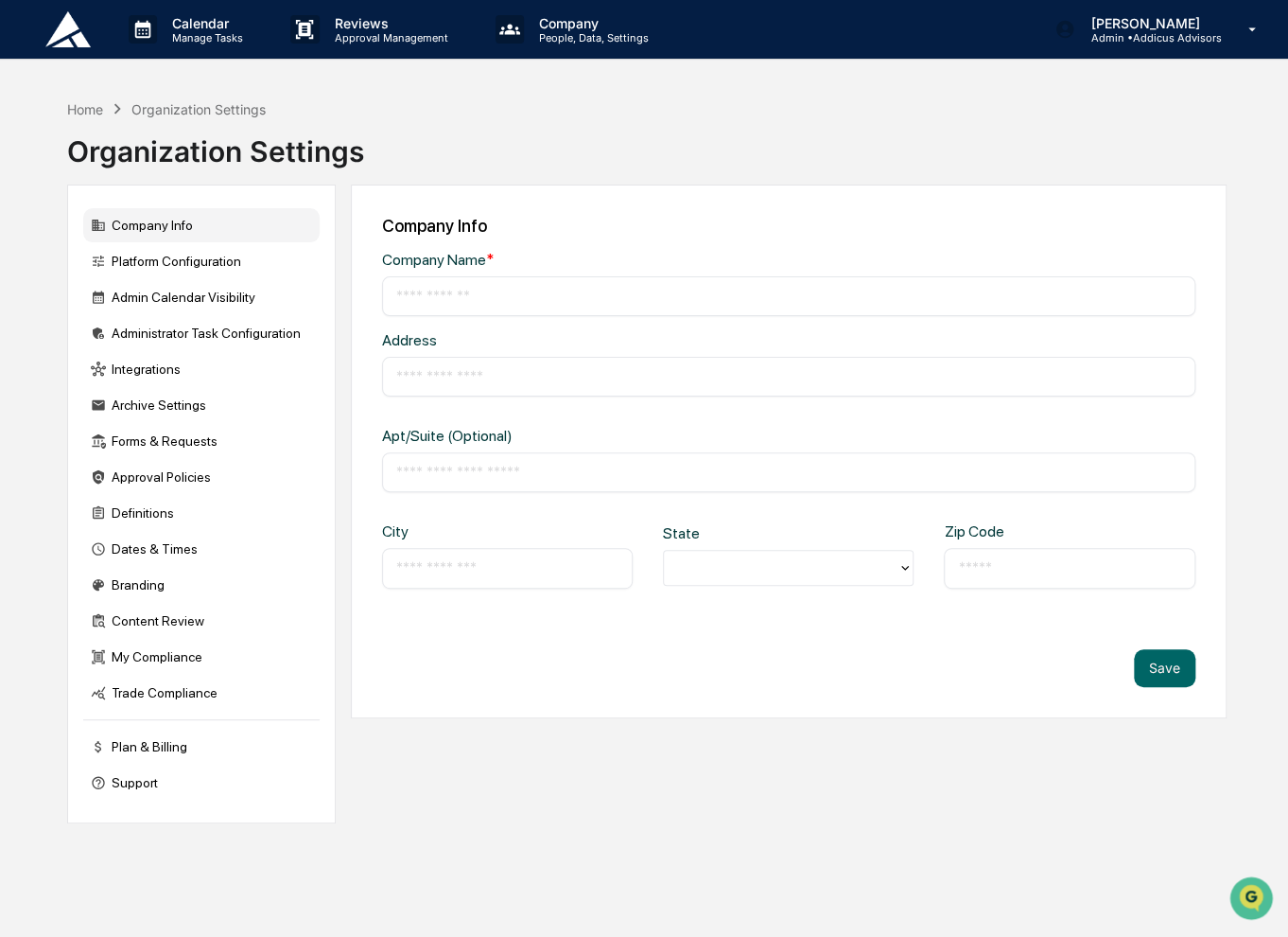
type input "**********"
type input "******"
type input "*****"
click at [239, 661] on div "My Compliance" at bounding box center [202, 656] width 237 height 34
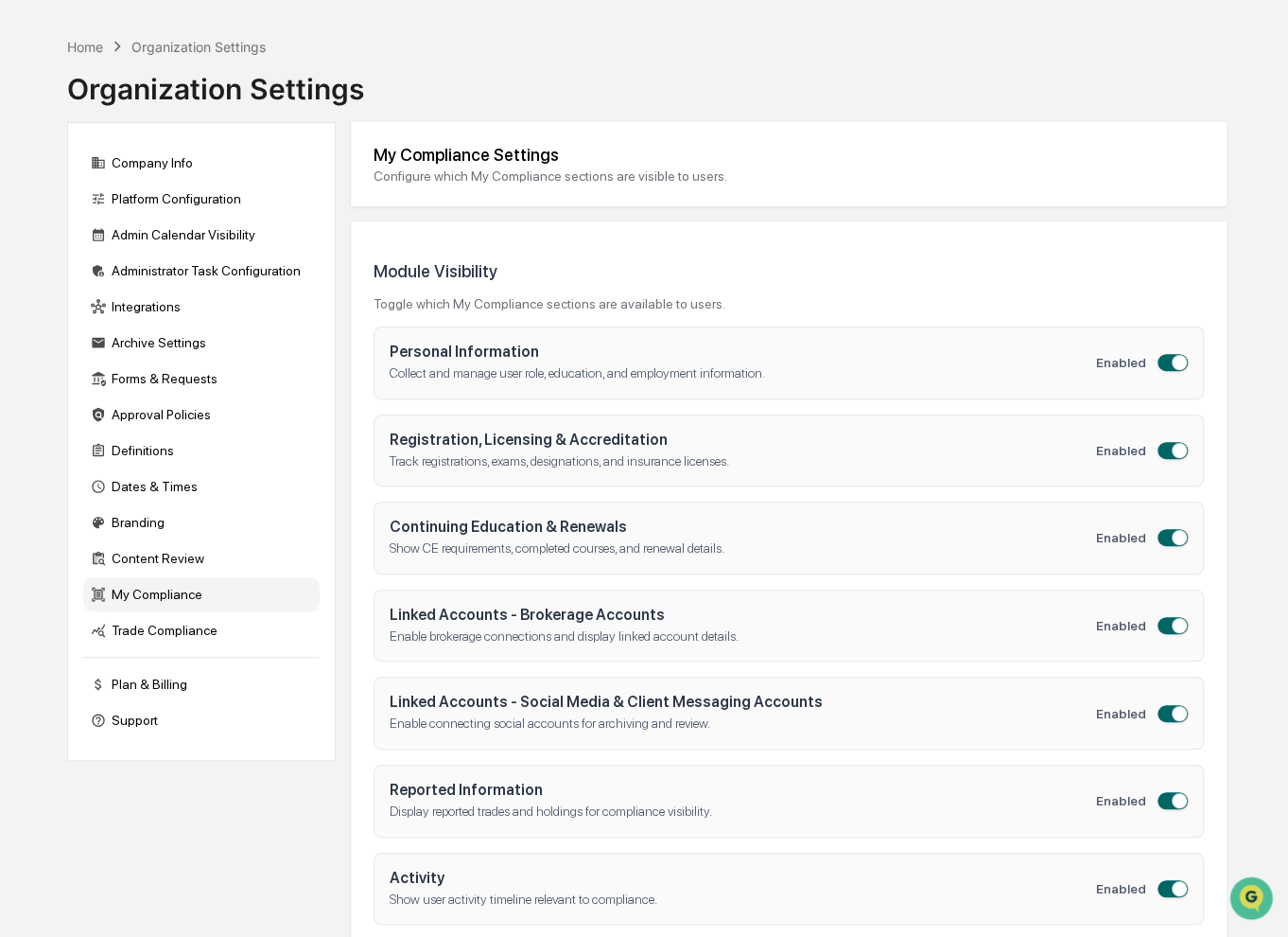
scroll to position [174, 0]
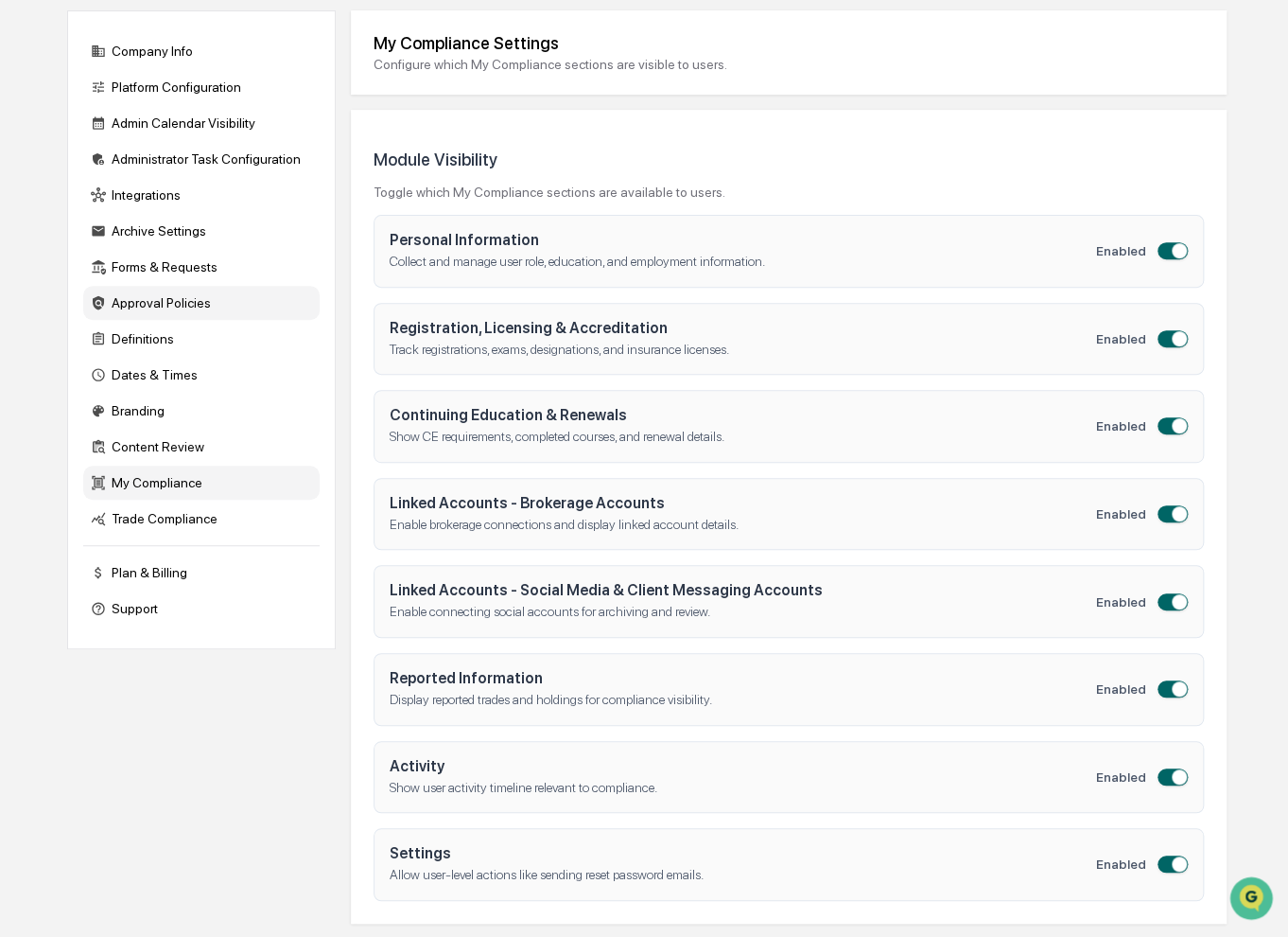
click at [253, 316] on div "Approval Policies" at bounding box center [202, 302] width 237 height 34
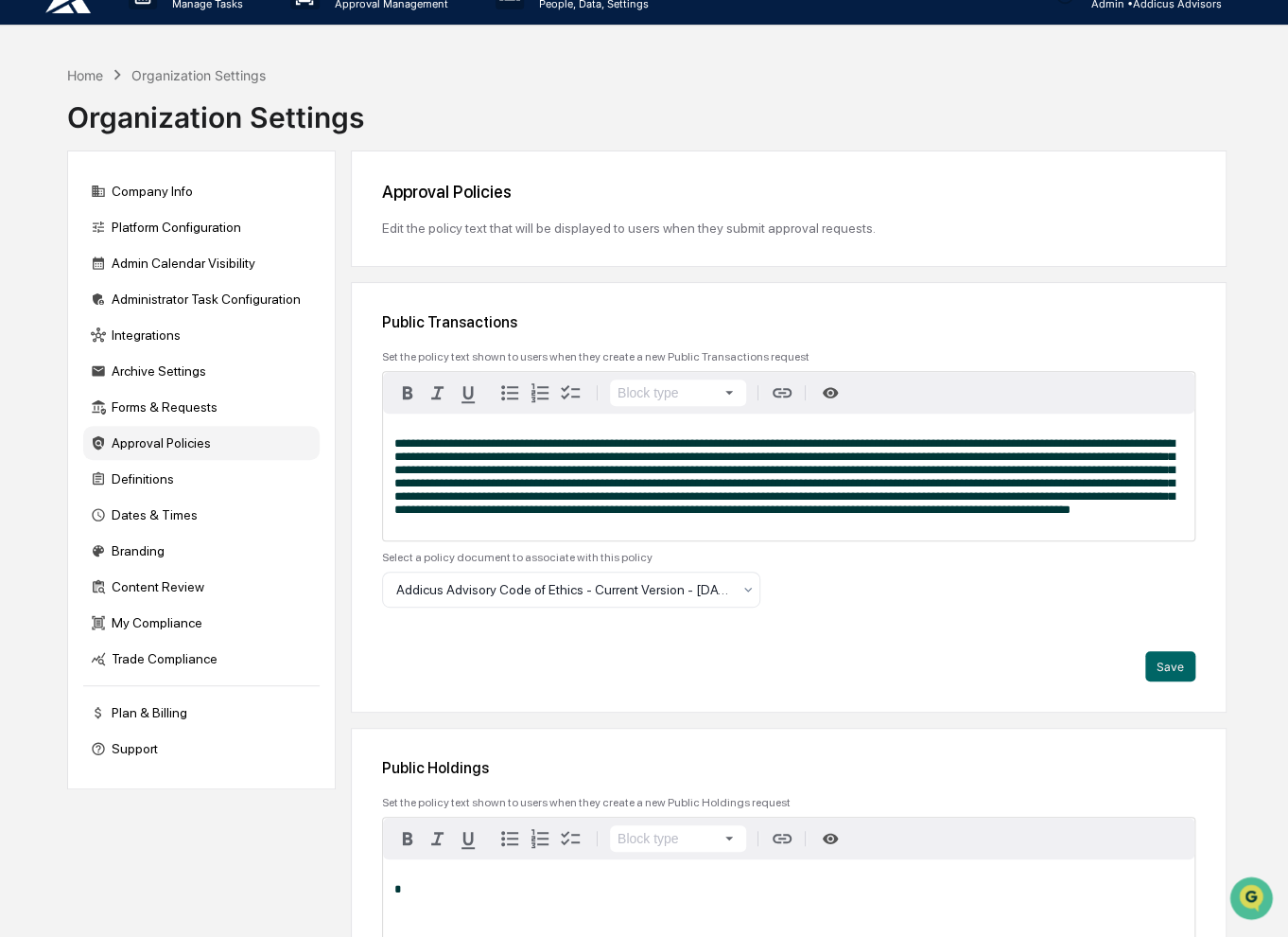
scroll to position [0, 0]
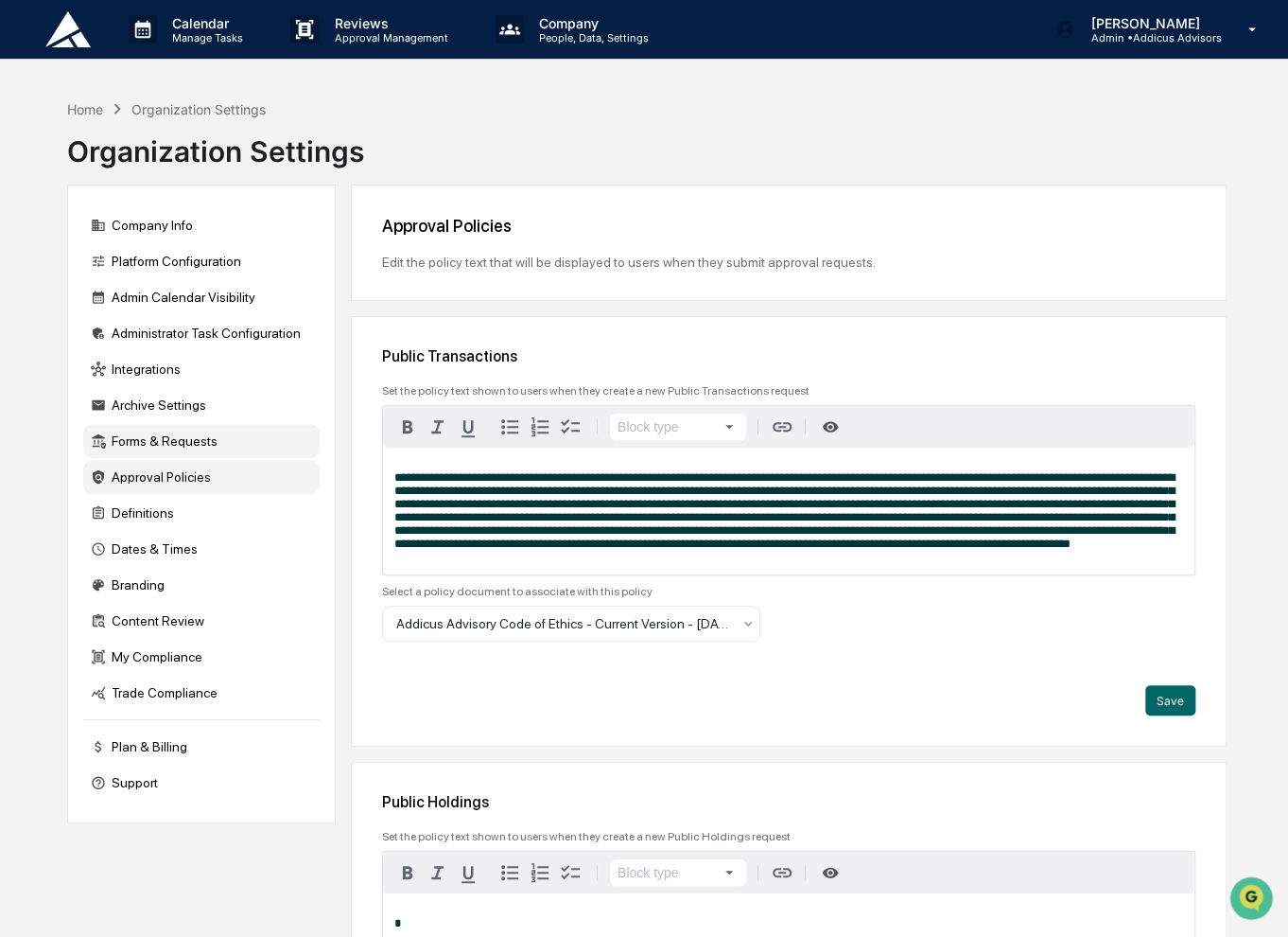
click at [199, 442] on div "Forms & Requests" at bounding box center [202, 441] width 237 height 34
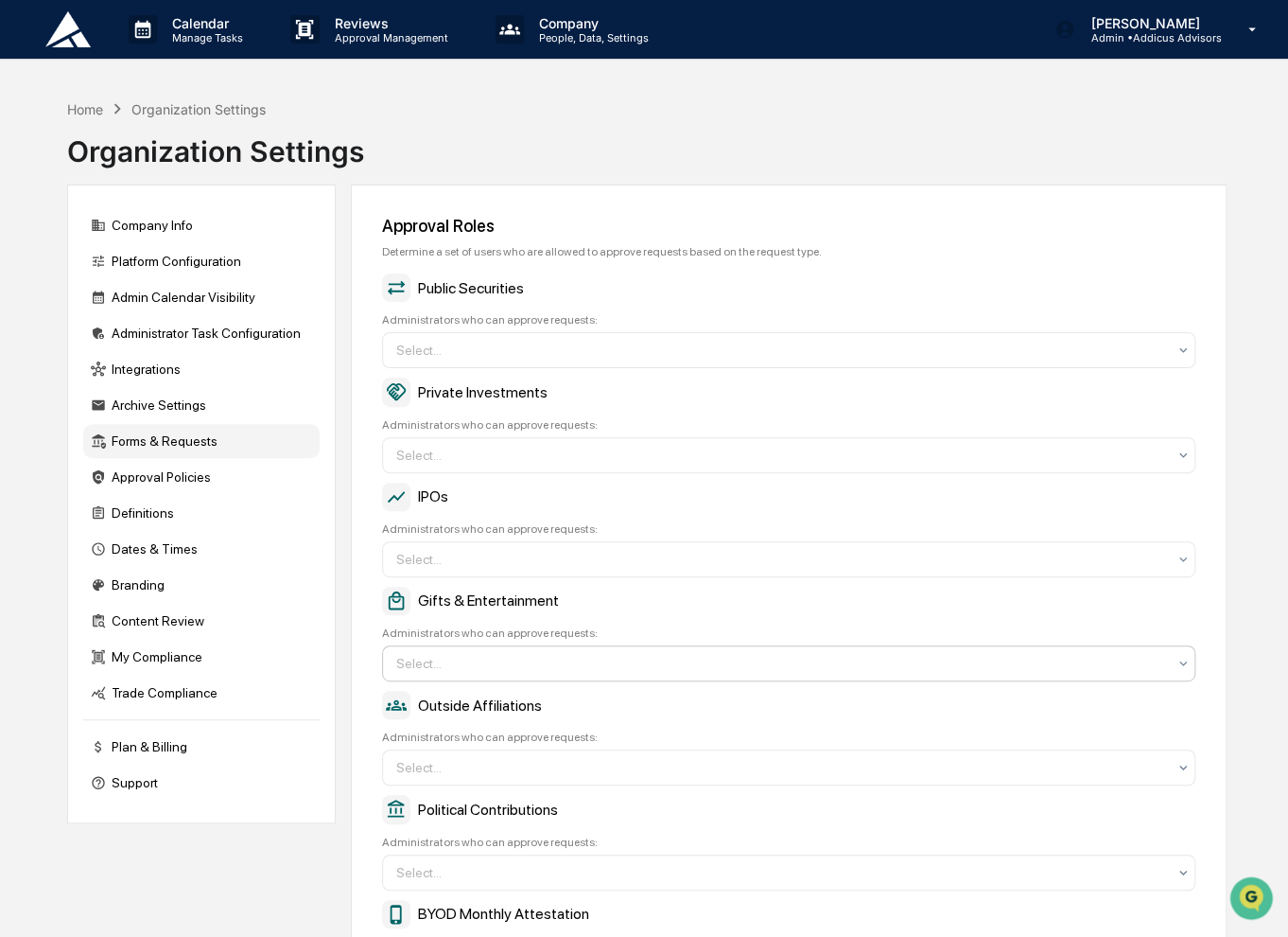
click at [707, 661] on div at bounding box center [780, 662] width 770 height 18
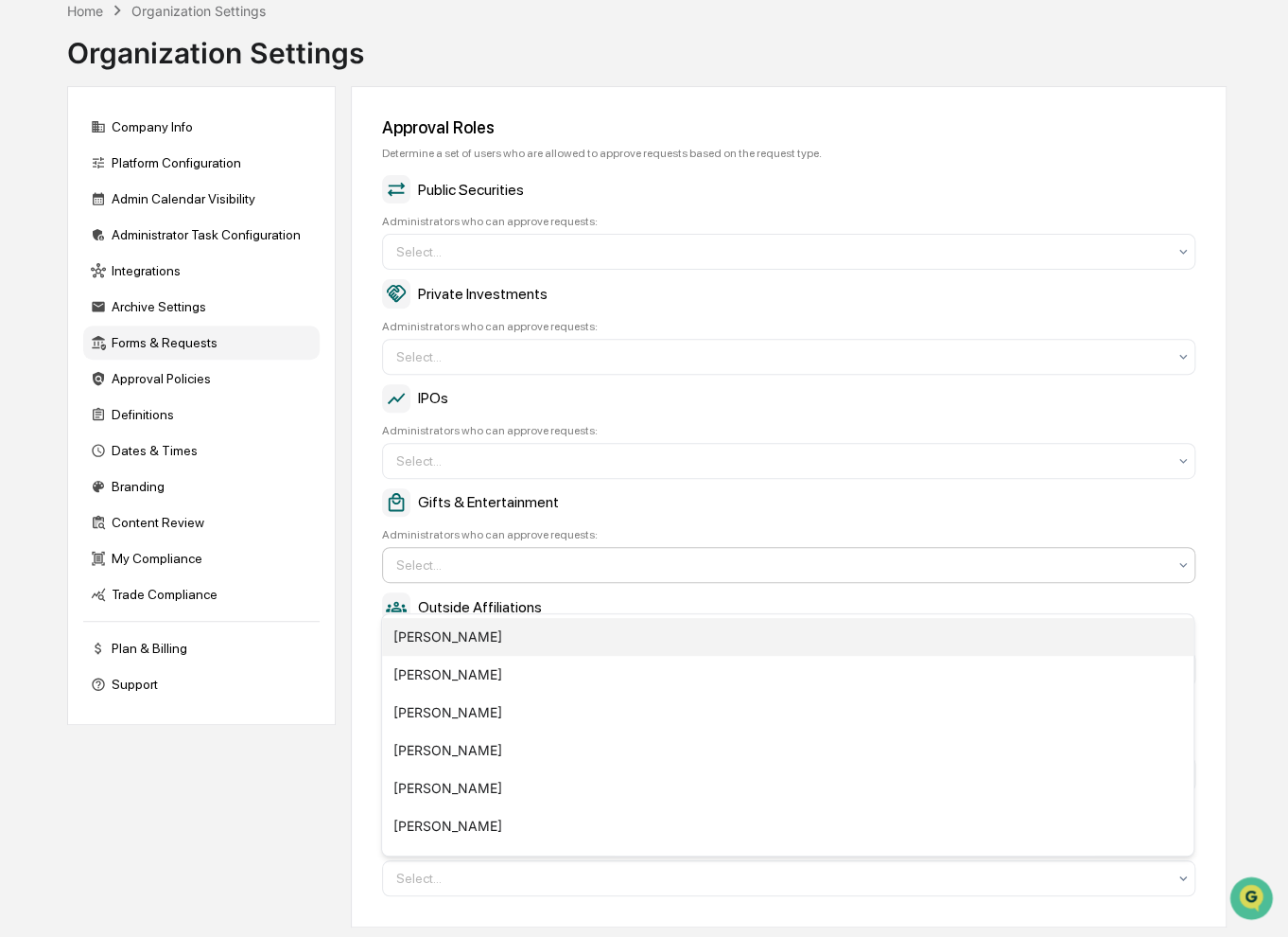
scroll to position [189, 0]
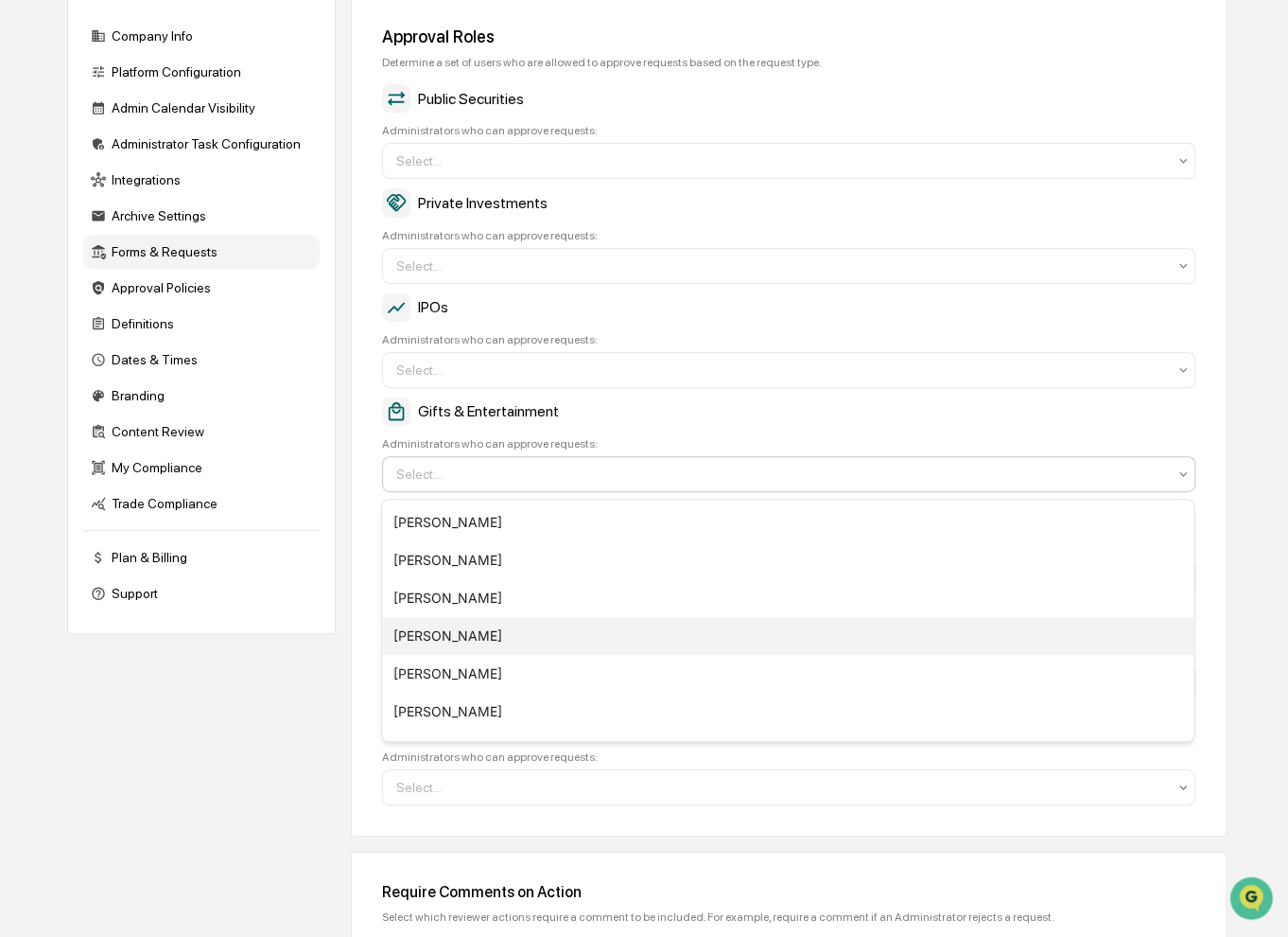
click at [695, 634] on div "[PERSON_NAME]" at bounding box center [788, 635] width 811 height 38
click at [677, 642] on div "Stephen Miles" at bounding box center [788, 635] width 811 height 38
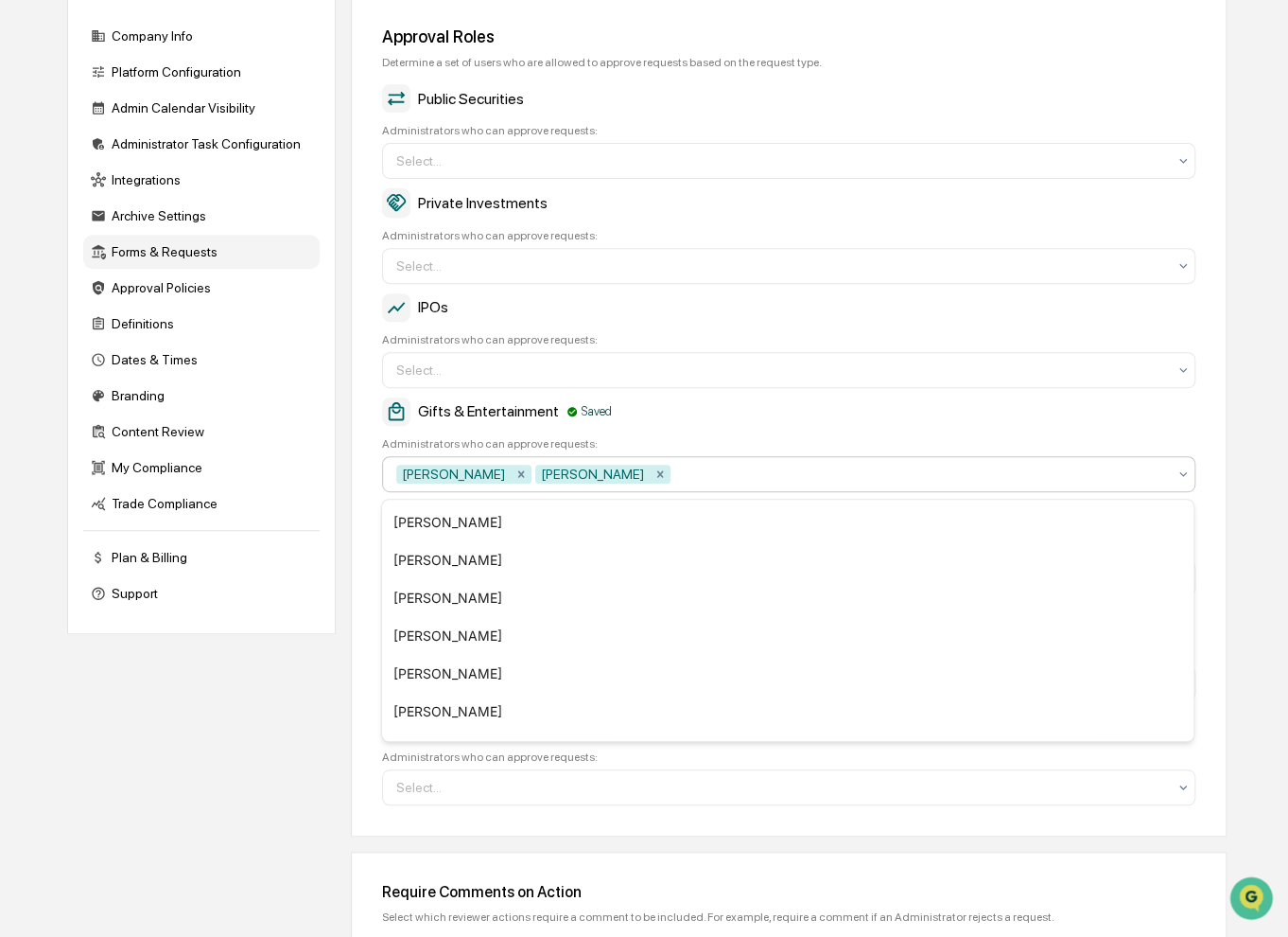
click at [365, 497] on div "Approval Roles Determine a set of users who are allowed to approve requests bas…" at bounding box center [788, 416] width 875 height 841
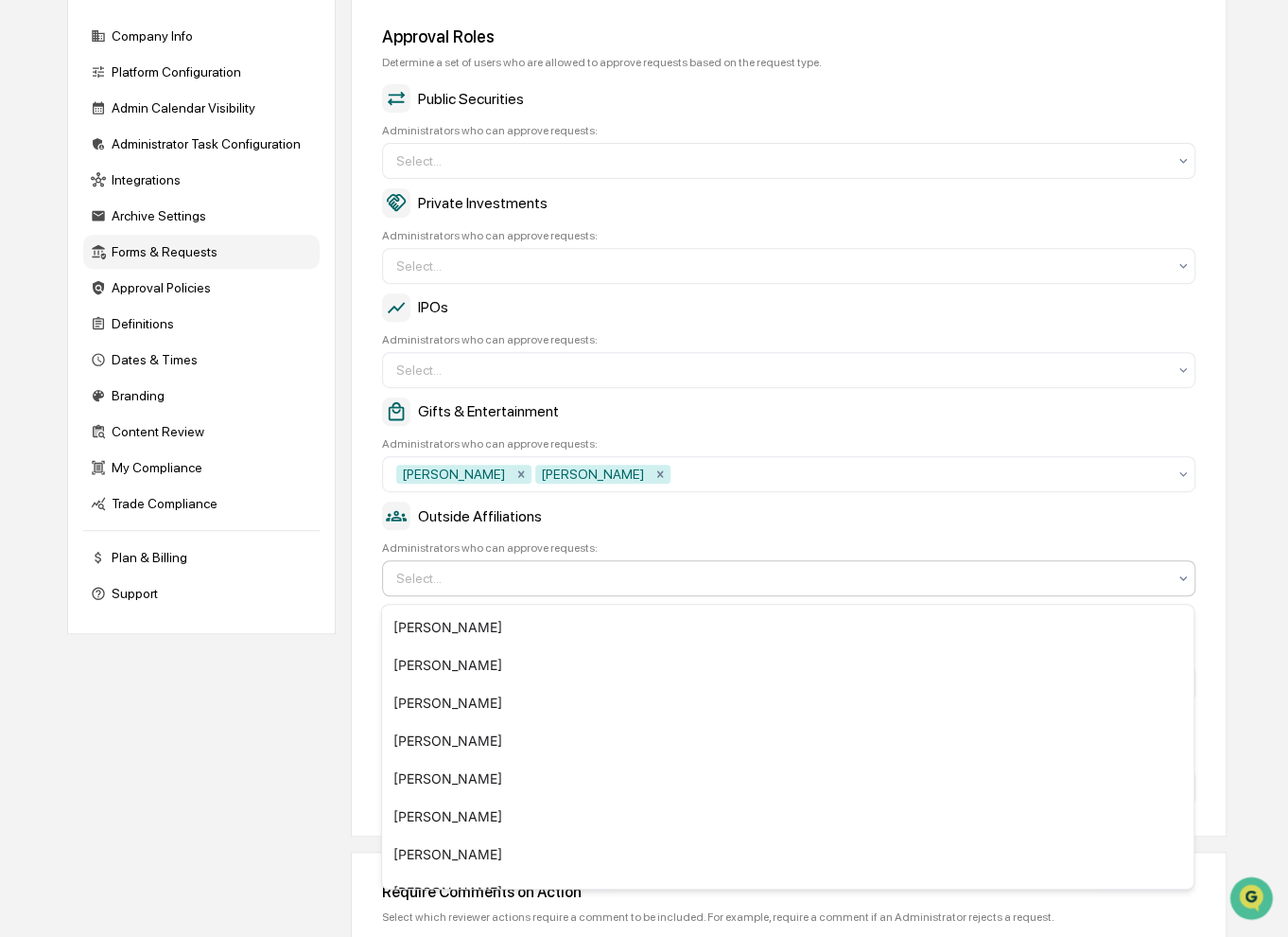
click at [520, 571] on div "Select..." at bounding box center [781, 578] width 789 height 30
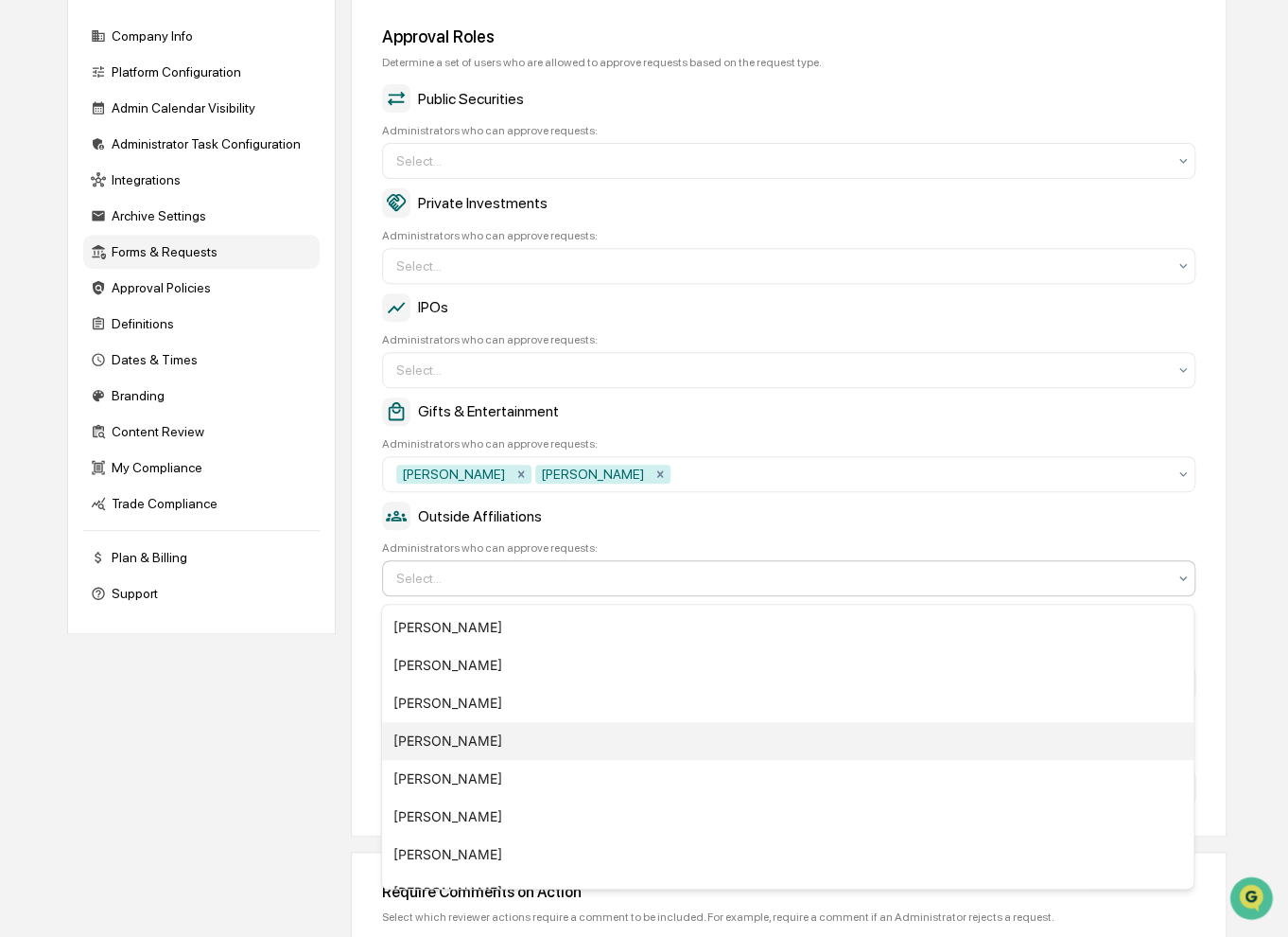
click at [633, 749] on div "[PERSON_NAME]" at bounding box center [788, 740] width 811 height 38
click at [633, 749] on div "Stephen Miles" at bounding box center [788, 740] width 811 height 38
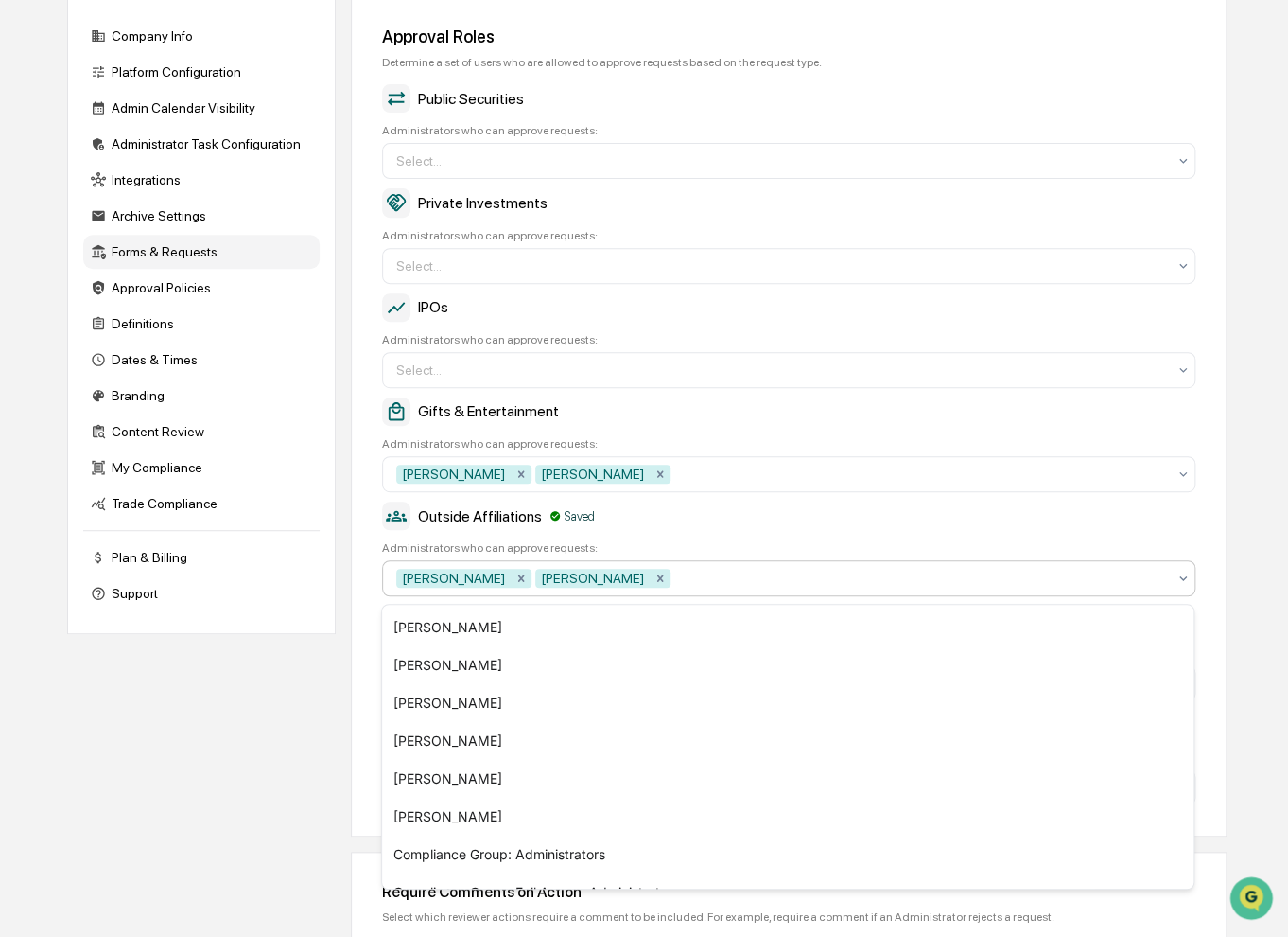
click at [363, 631] on div "Approval Roles Determine a set of users who are allowed to approve requests bas…" at bounding box center [788, 416] width 875 height 841
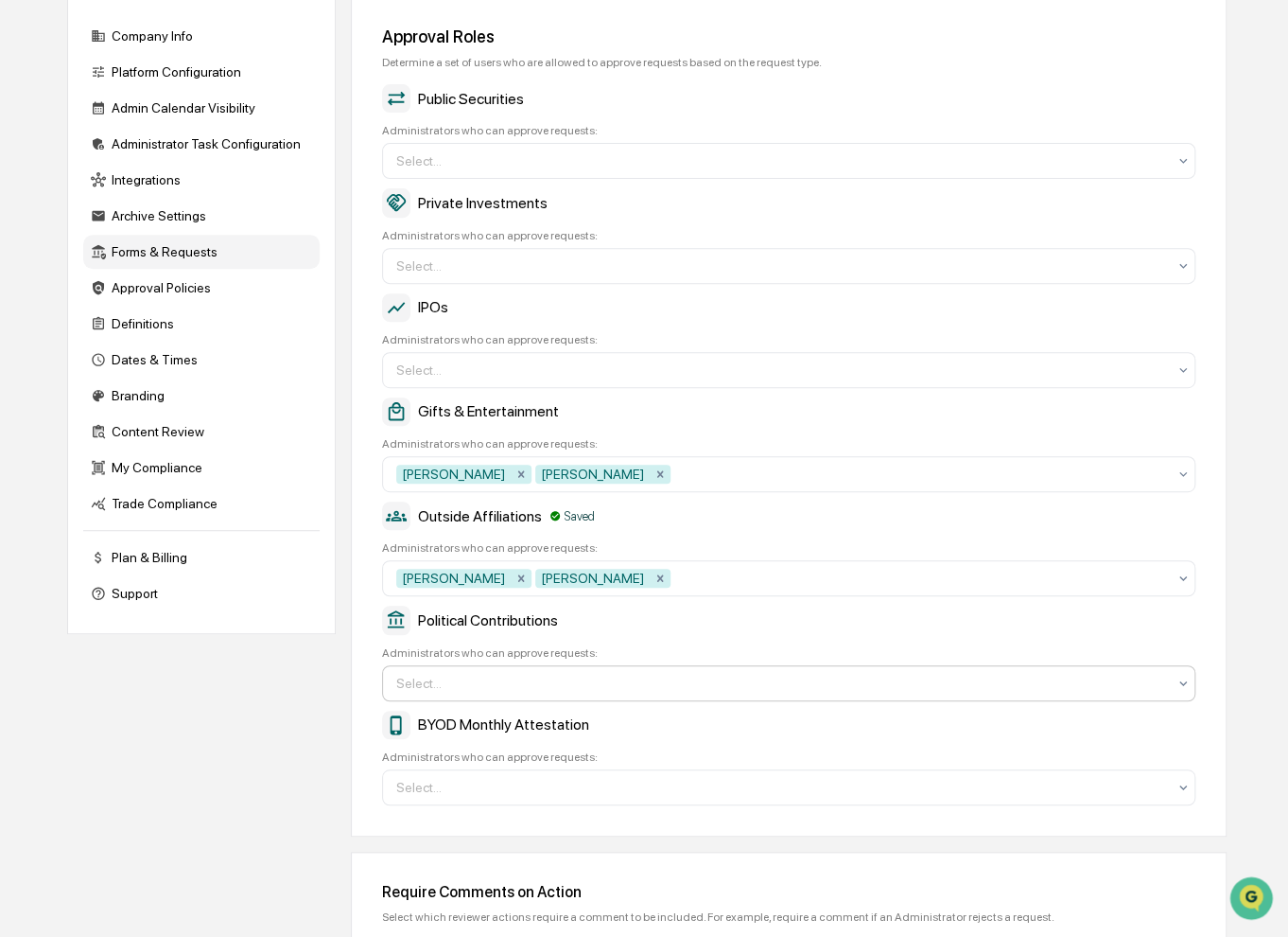
click at [513, 692] on div at bounding box center [780, 683] width 770 height 18
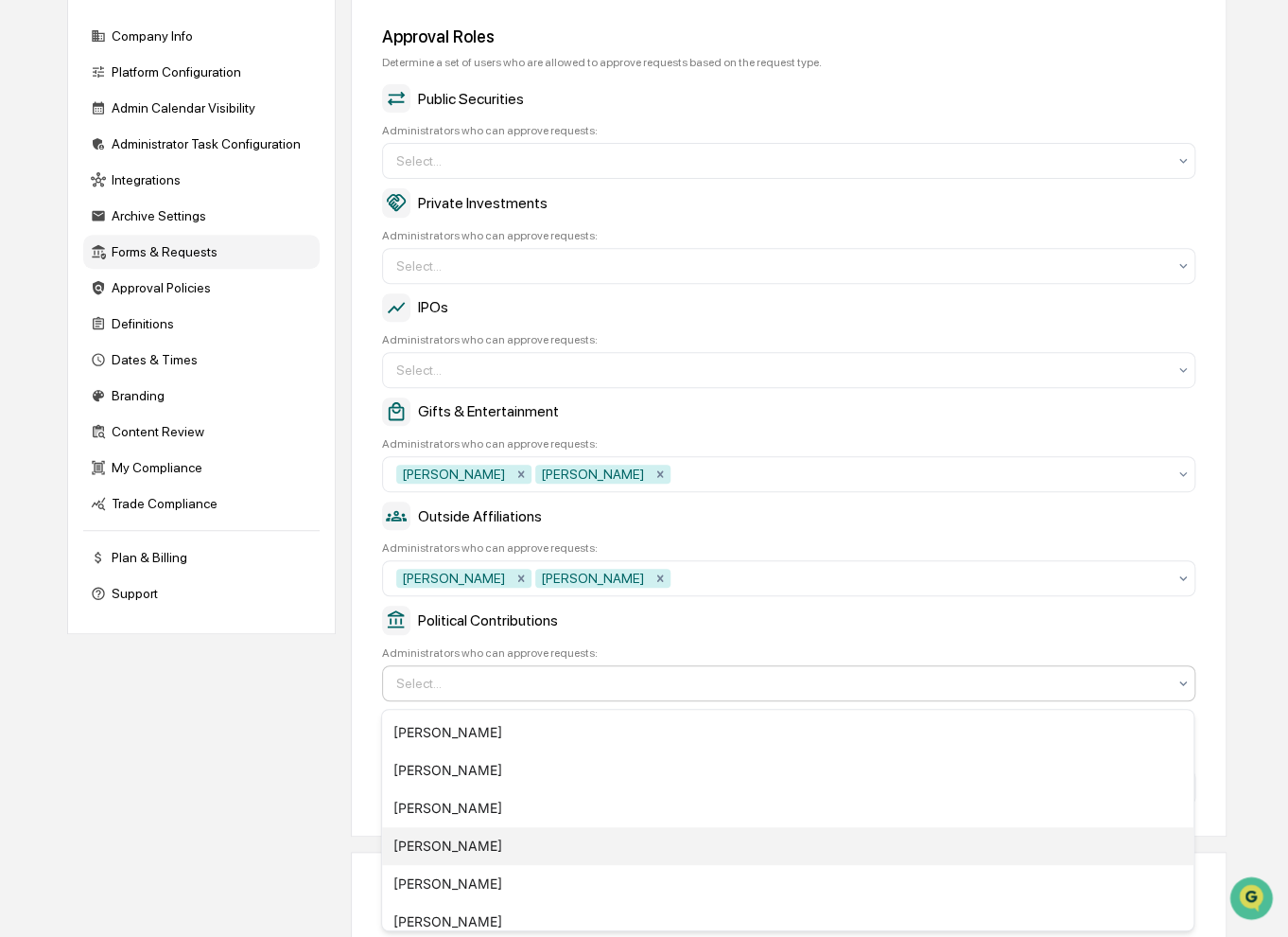
click at [606, 833] on div "[PERSON_NAME]" at bounding box center [788, 846] width 811 height 38
click at [602, 837] on div "Stephen Miles" at bounding box center [788, 846] width 811 height 38
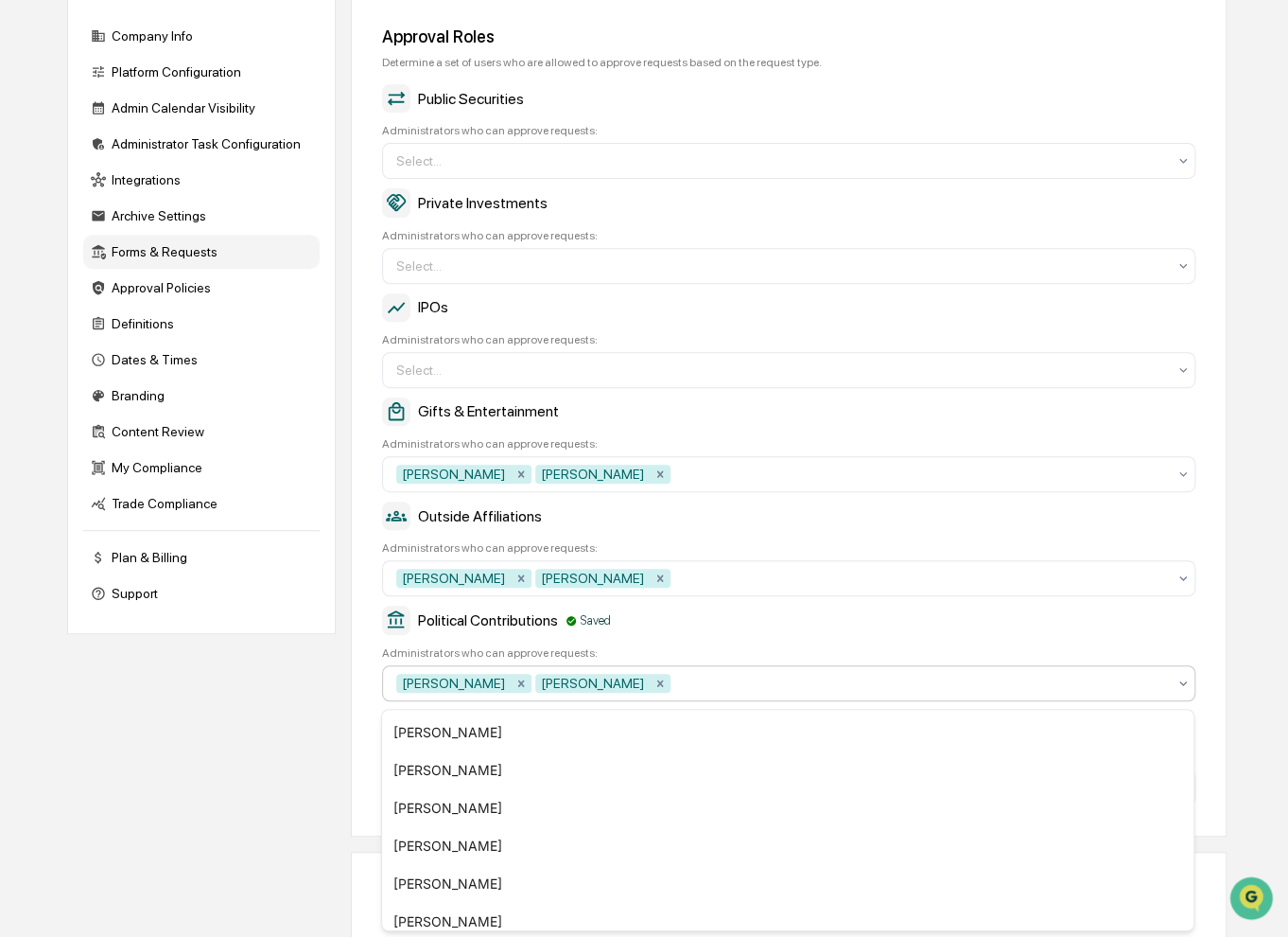
click at [367, 720] on div "Approval Roles Determine a set of users who are allowed to approve requests bas…" at bounding box center [788, 416] width 875 height 841
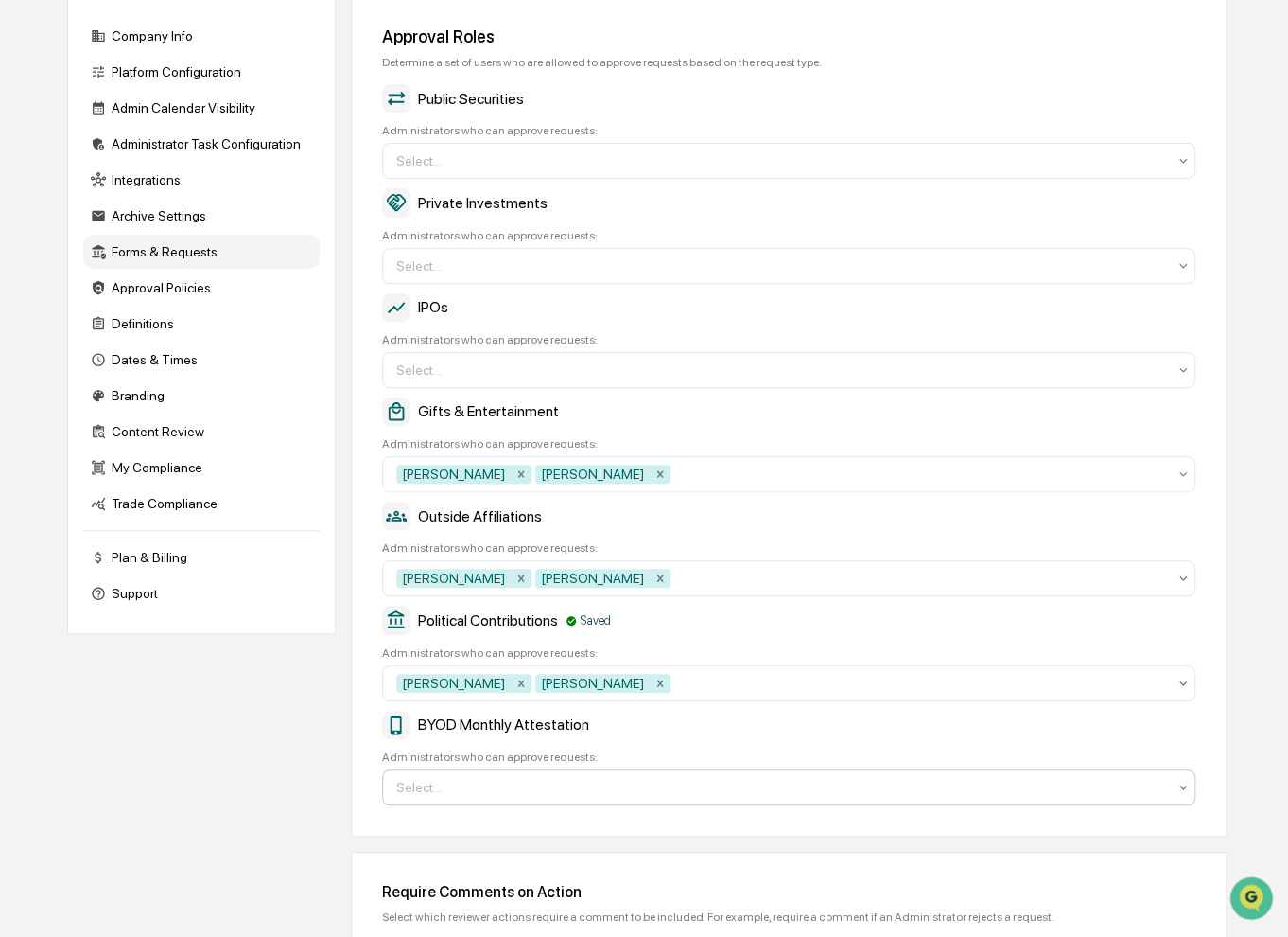
click at [519, 793] on div at bounding box center [780, 786] width 770 height 18
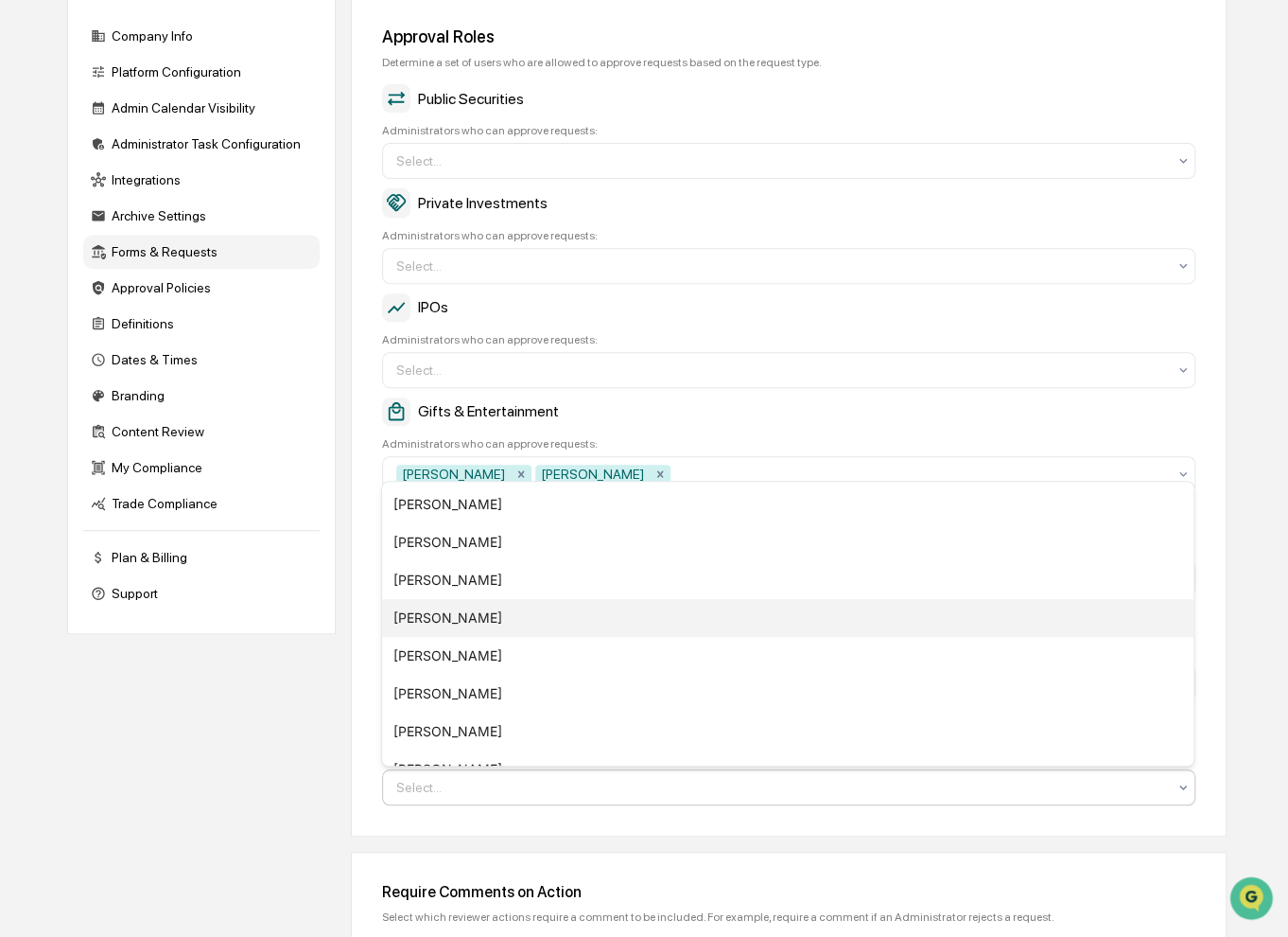
click at [492, 621] on div "[PERSON_NAME]" at bounding box center [788, 618] width 811 height 38
click at [445, 621] on div "Stephen Miles" at bounding box center [788, 618] width 811 height 38
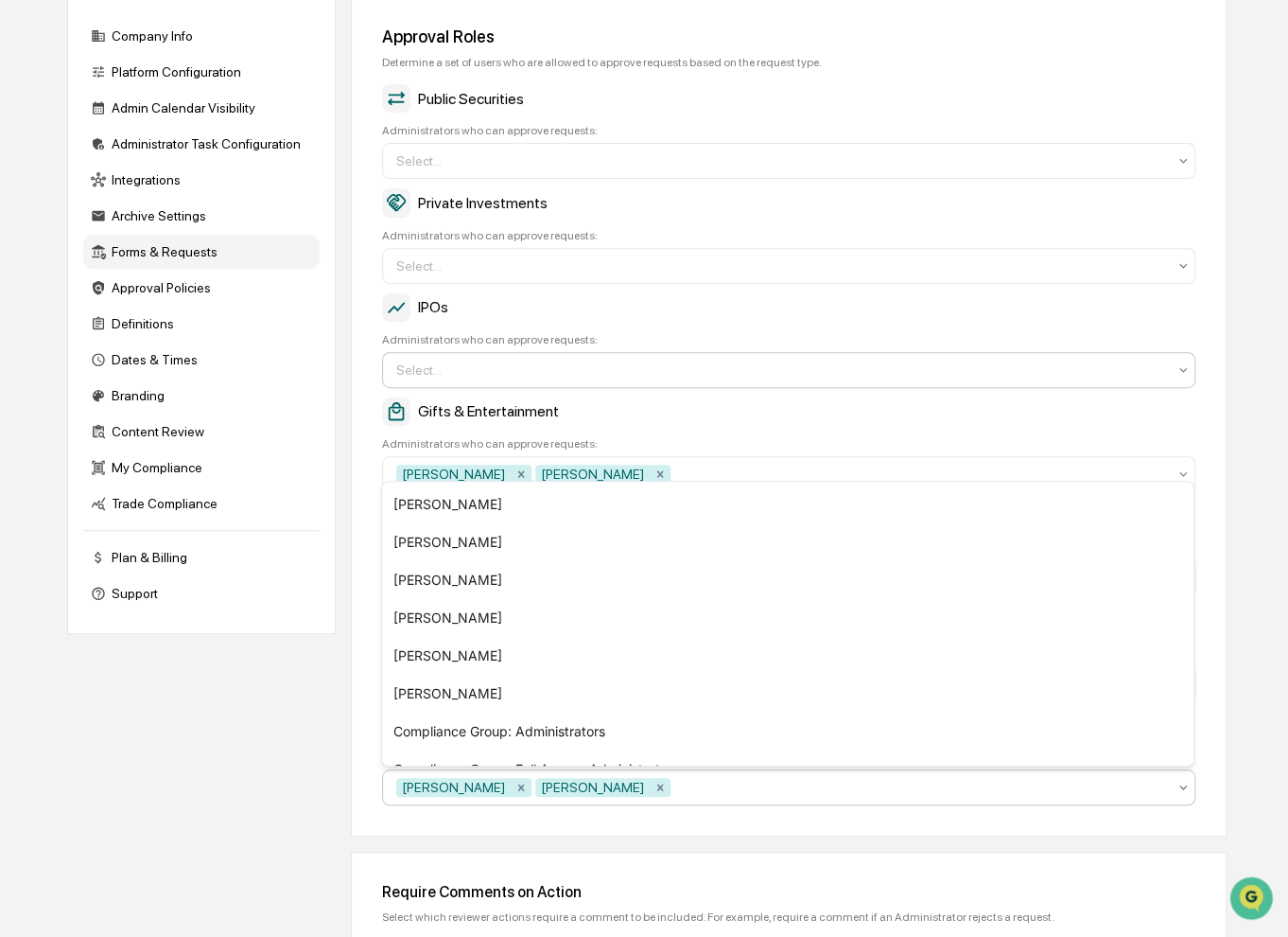
click at [454, 380] on div at bounding box center [780, 369] width 770 height 18
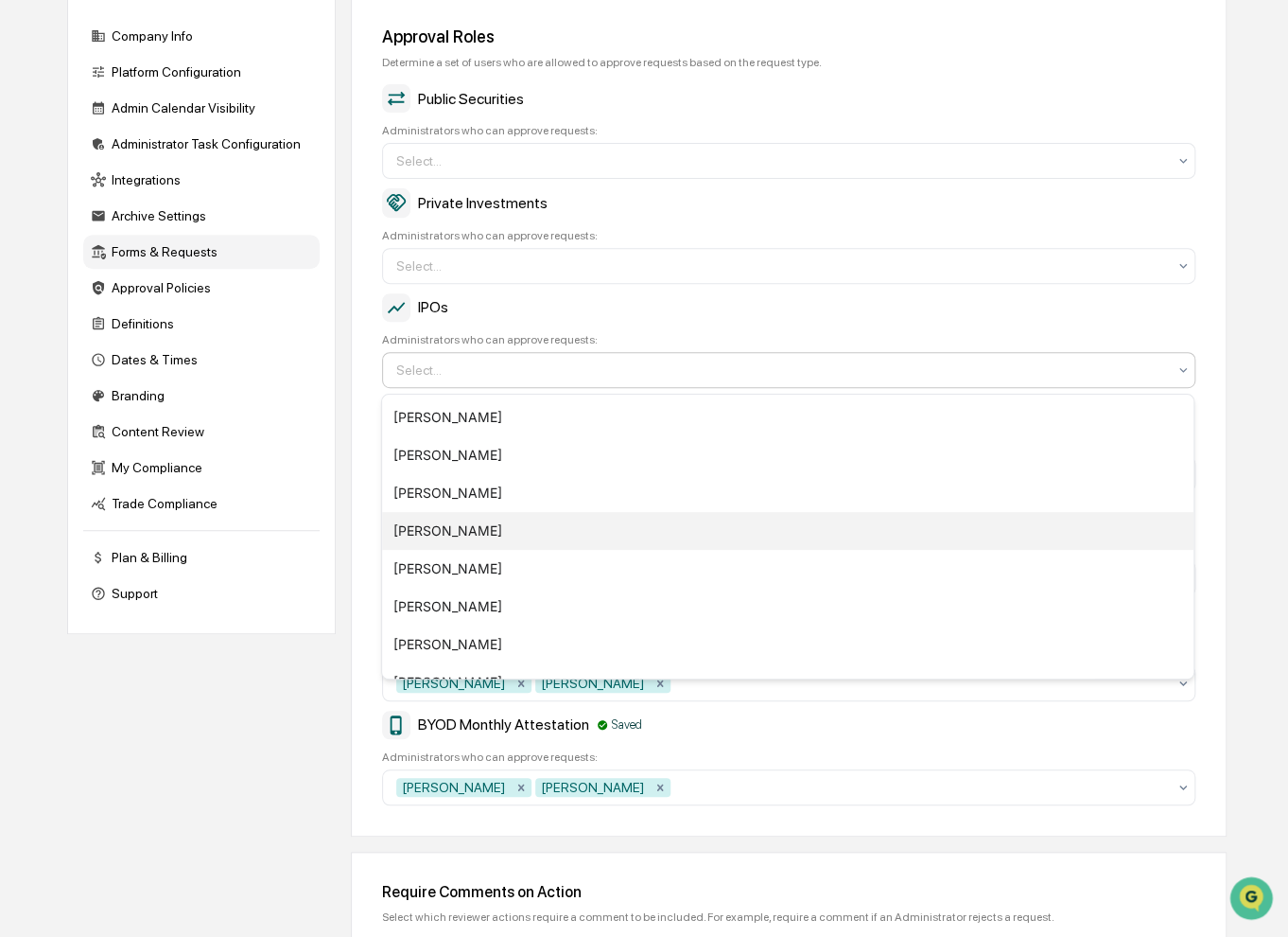
click at [527, 529] on div "[PERSON_NAME]" at bounding box center [788, 530] width 811 height 38
click at [527, 529] on div "Stephen Miles" at bounding box center [788, 530] width 811 height 38
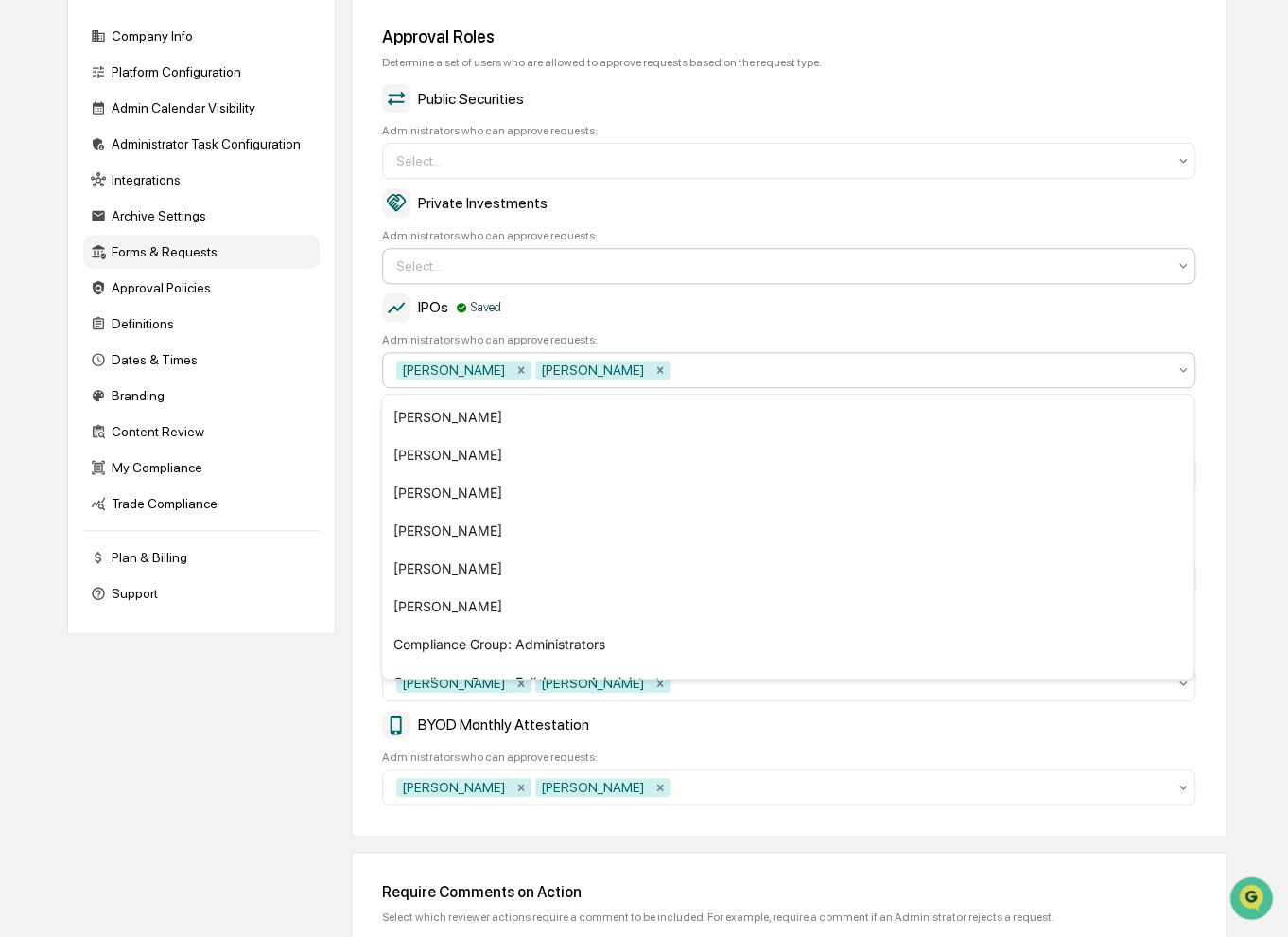
click at [503, 262] on div at bounding box center [780, 265] width 770 height 18
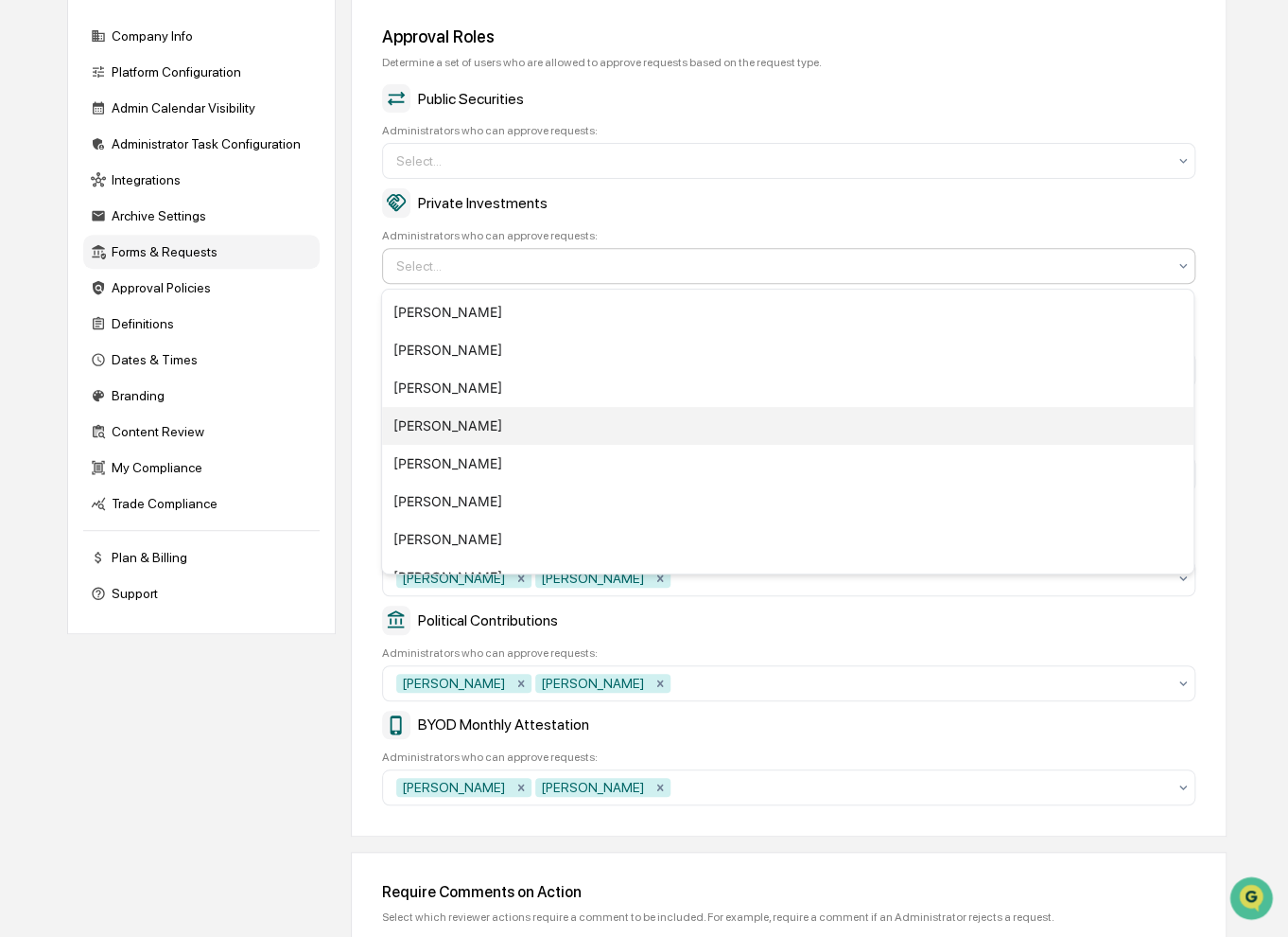
click at [552, 421] on div "[PERSON_NAME]" at bounding box center [788, 425] width 811 height 38
click at [552, 421] on div "Stephen Miles" at bounding box center [788, 425] width 811 height 38
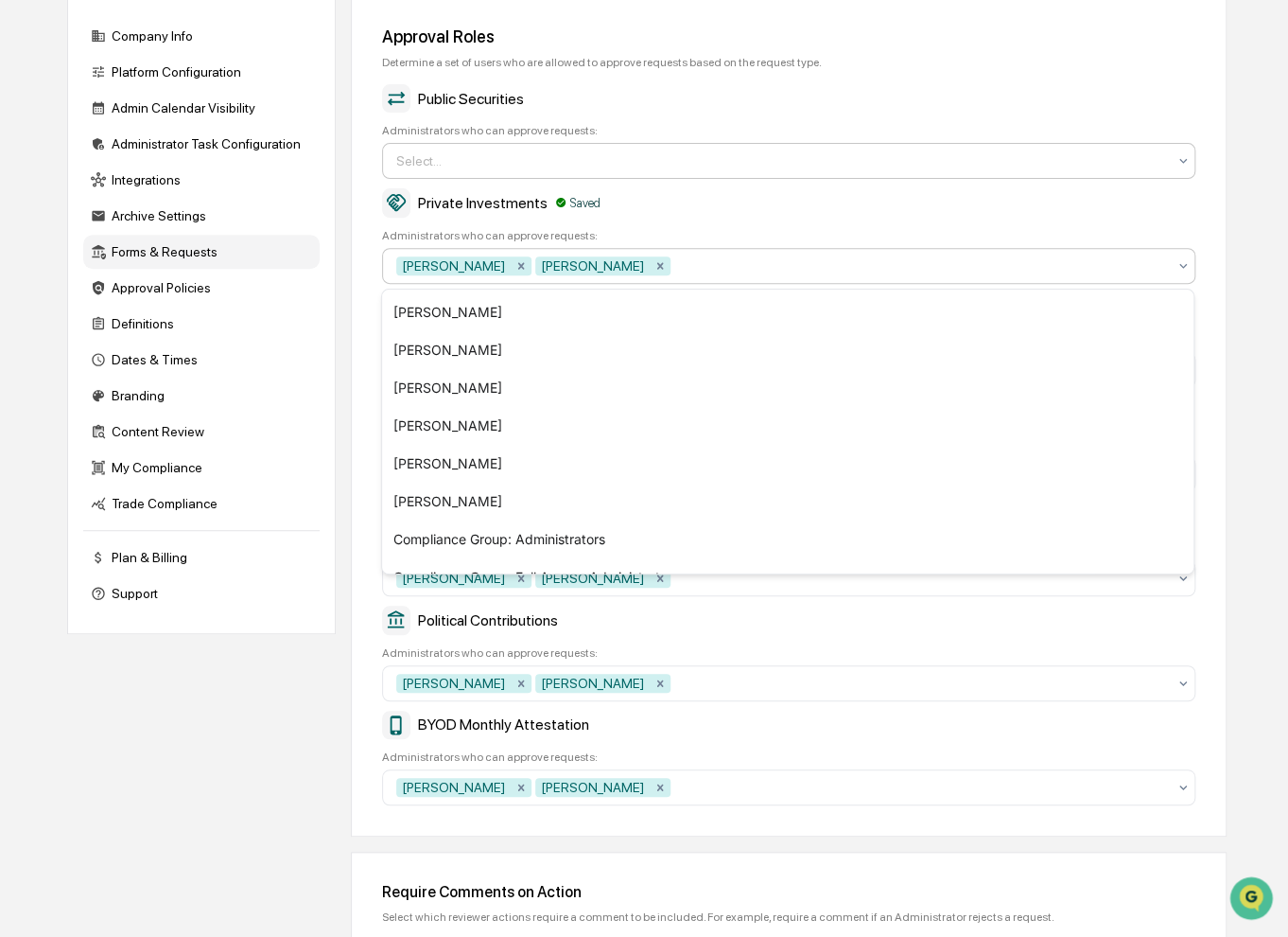
click at [522, 157] on div at bounding box center [780, 160] width 770 height 18
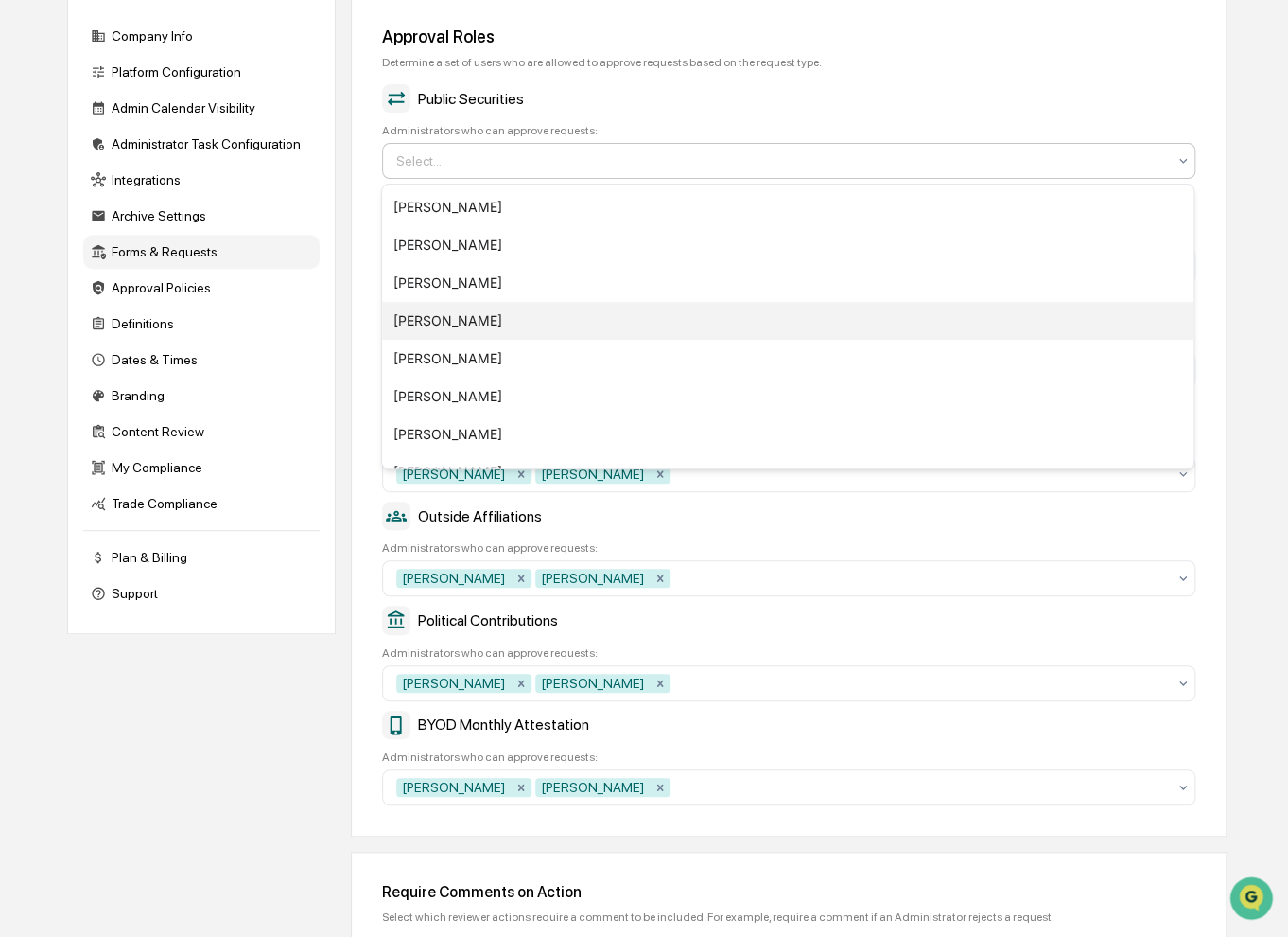
click at [563, 326] on div "[PERSON_NAME]" at bounding box center [788, 320] width 811 height 38
click at [563, 319] on div "Stephen Miles" at bounding box center [788, 320] width 811 height 38
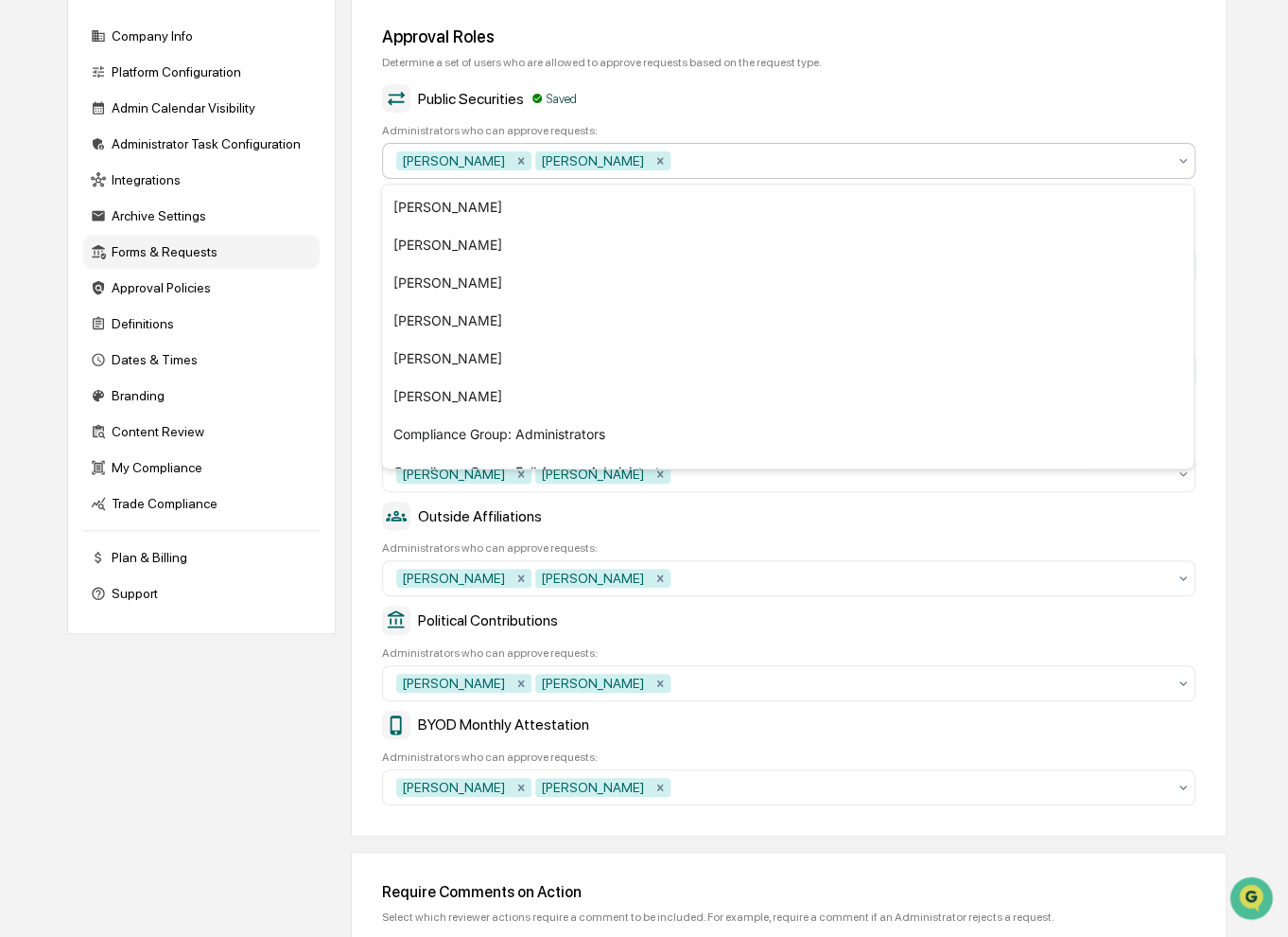
click at [367, 312] on div "Approval Roles Determine a set of users who are allowed to approve requests bas…" at bounding box center [788, 416] width 875 height 841
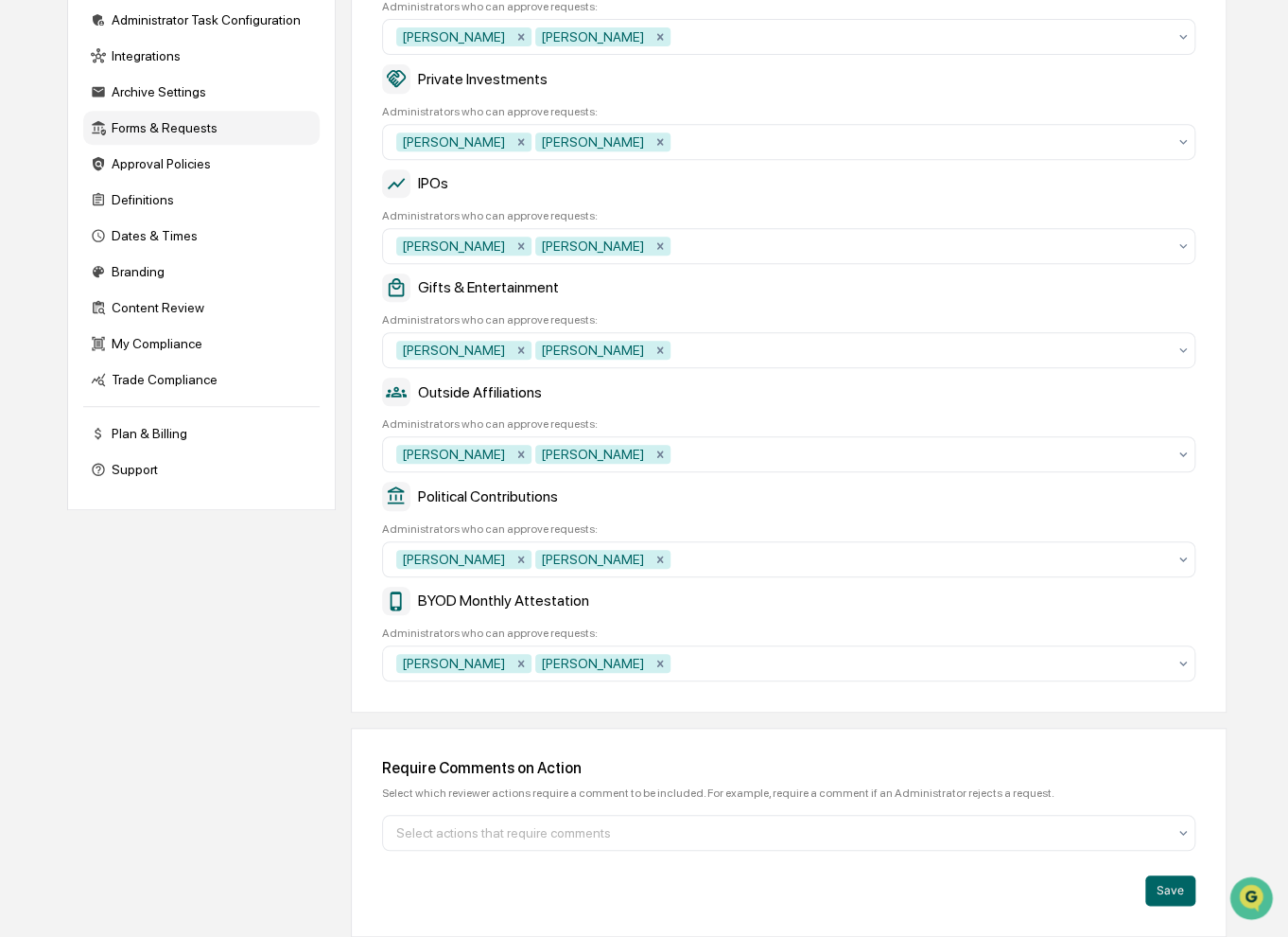
scroll to position [318, 0]
click at [1174, 890] on button "Save" at bounding box center [1171, 889] width 50 height 30
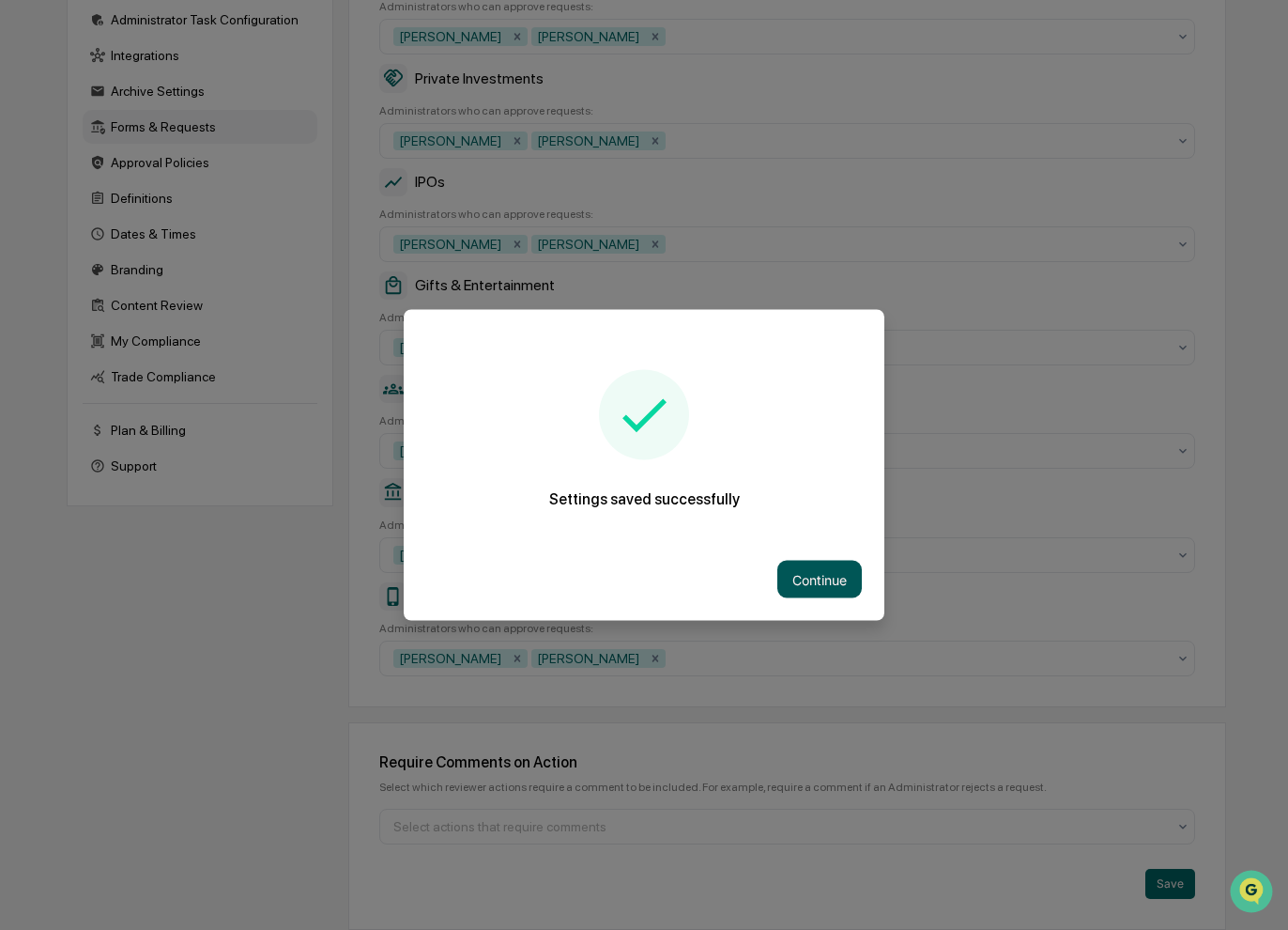
click at [793, 575] on button "Continue" at bounding box center [820, 579] width 85 height 38
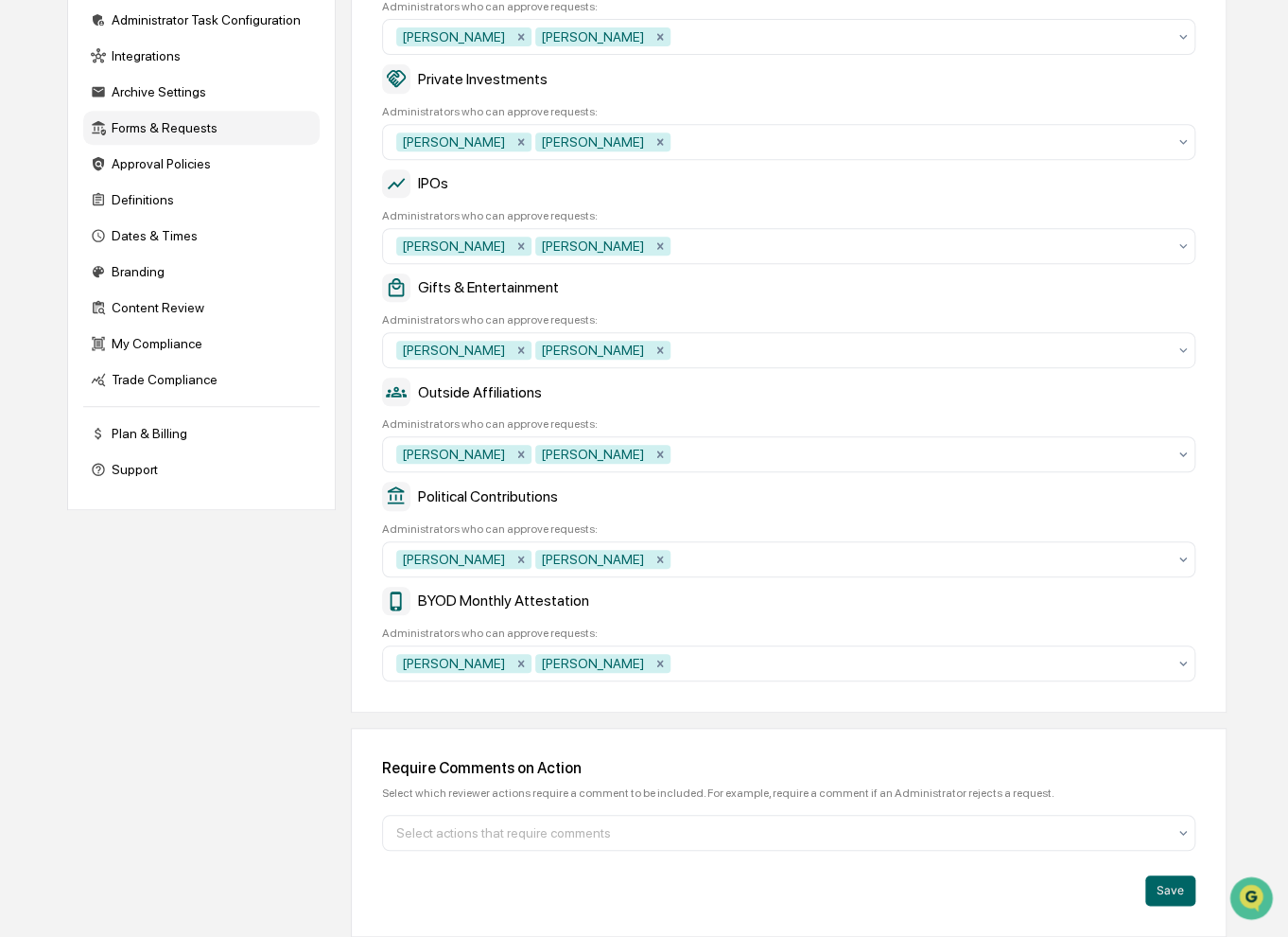
scroll to position [0, 0]
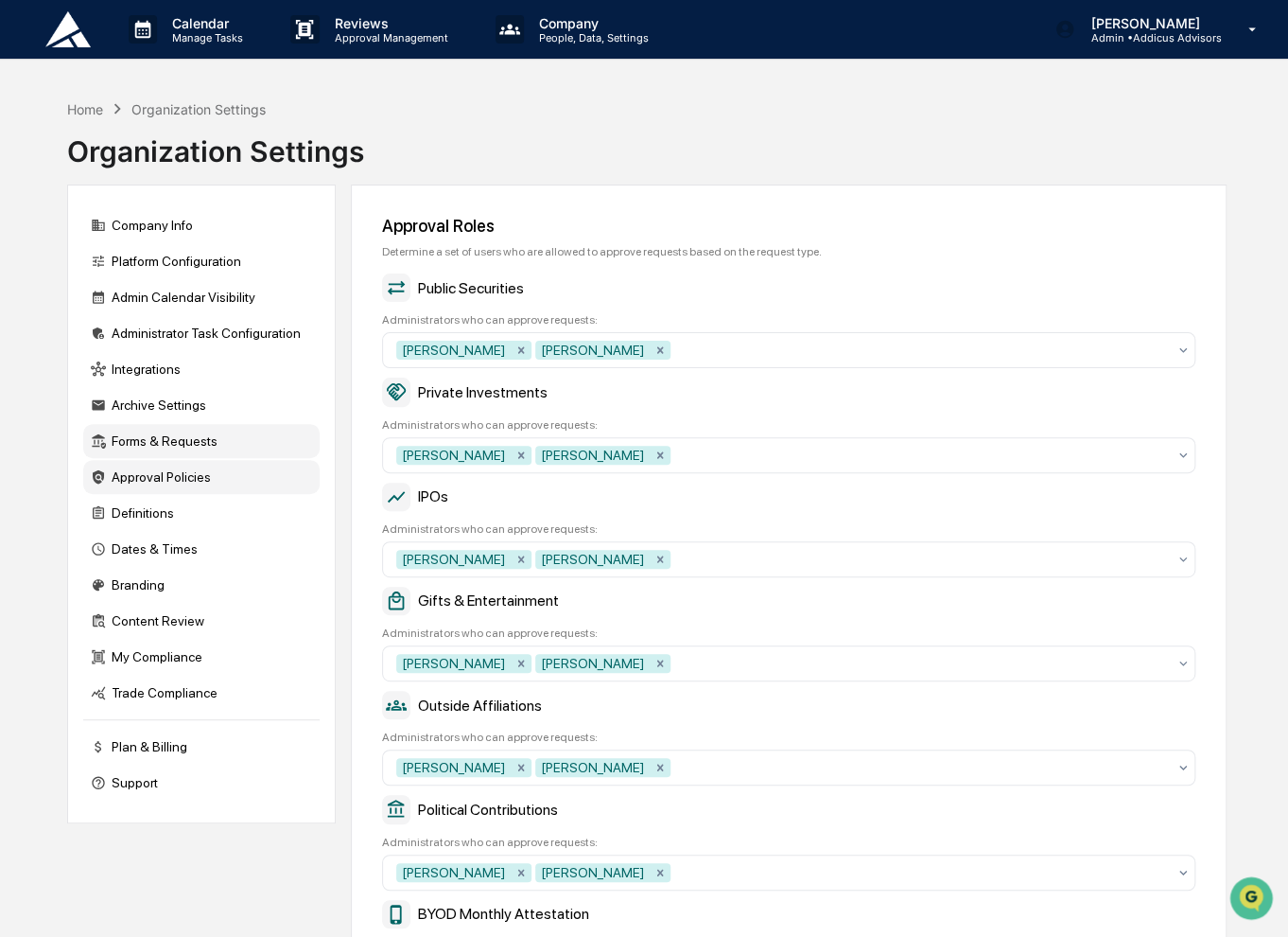
click at [165, 485] on div "Approval Policies" at bounding box center [202, 477] width 237 height 34
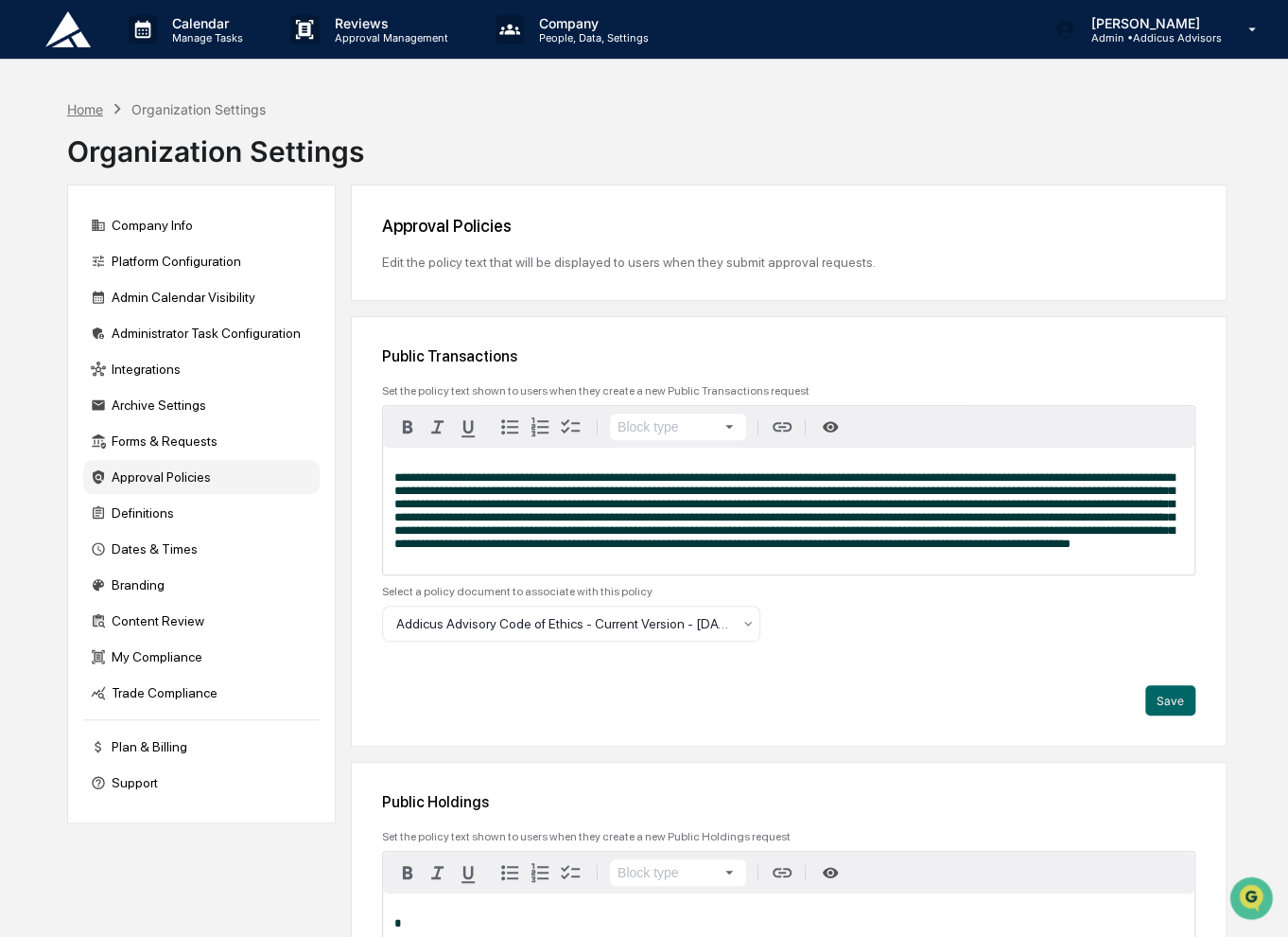
click at [86, 108] on div "Home" at bounding box center [84, 109] width 36 height 17
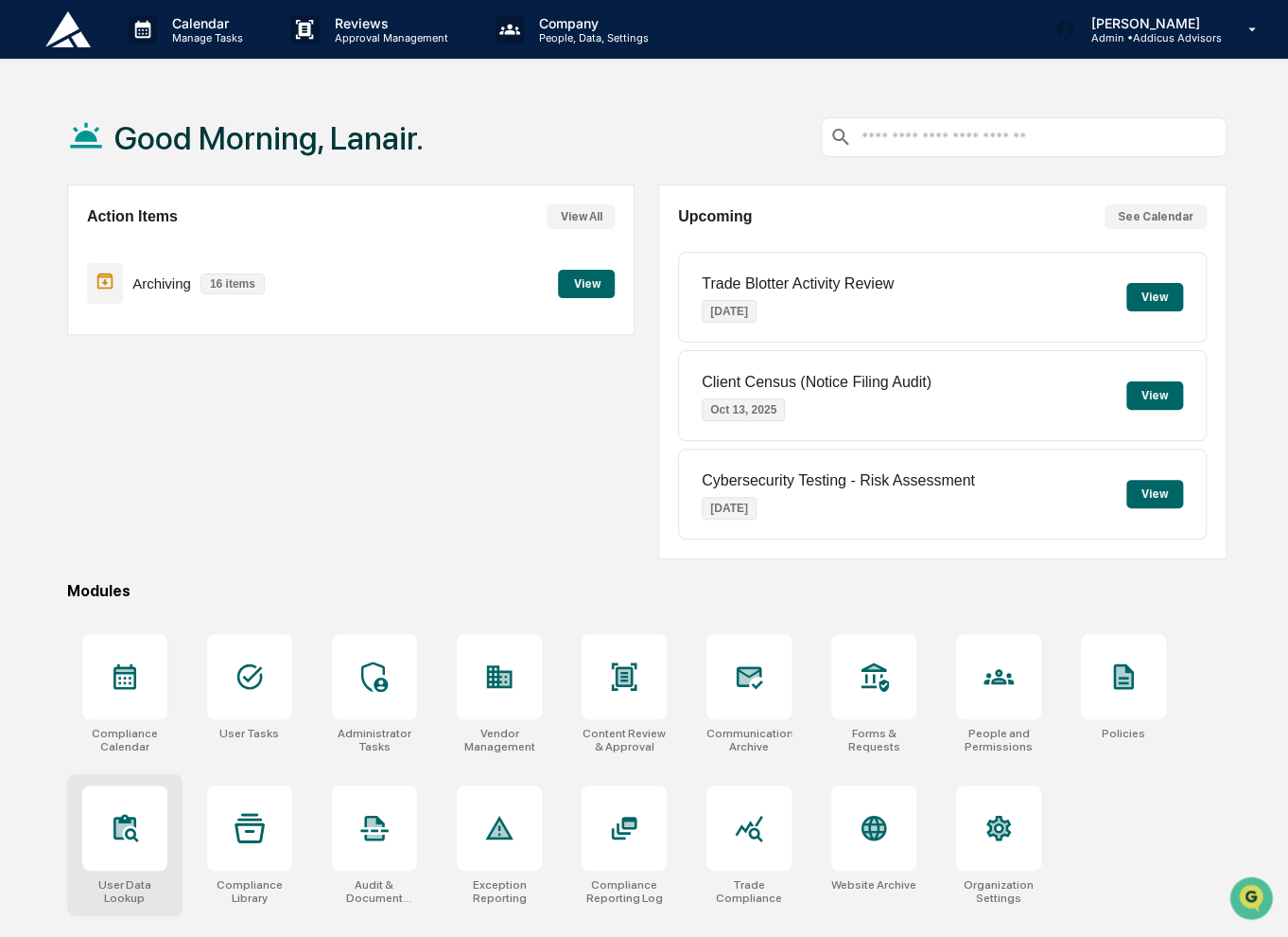
click at [132, 824] on icon at bounding box center [124, 827] width 30 height 30
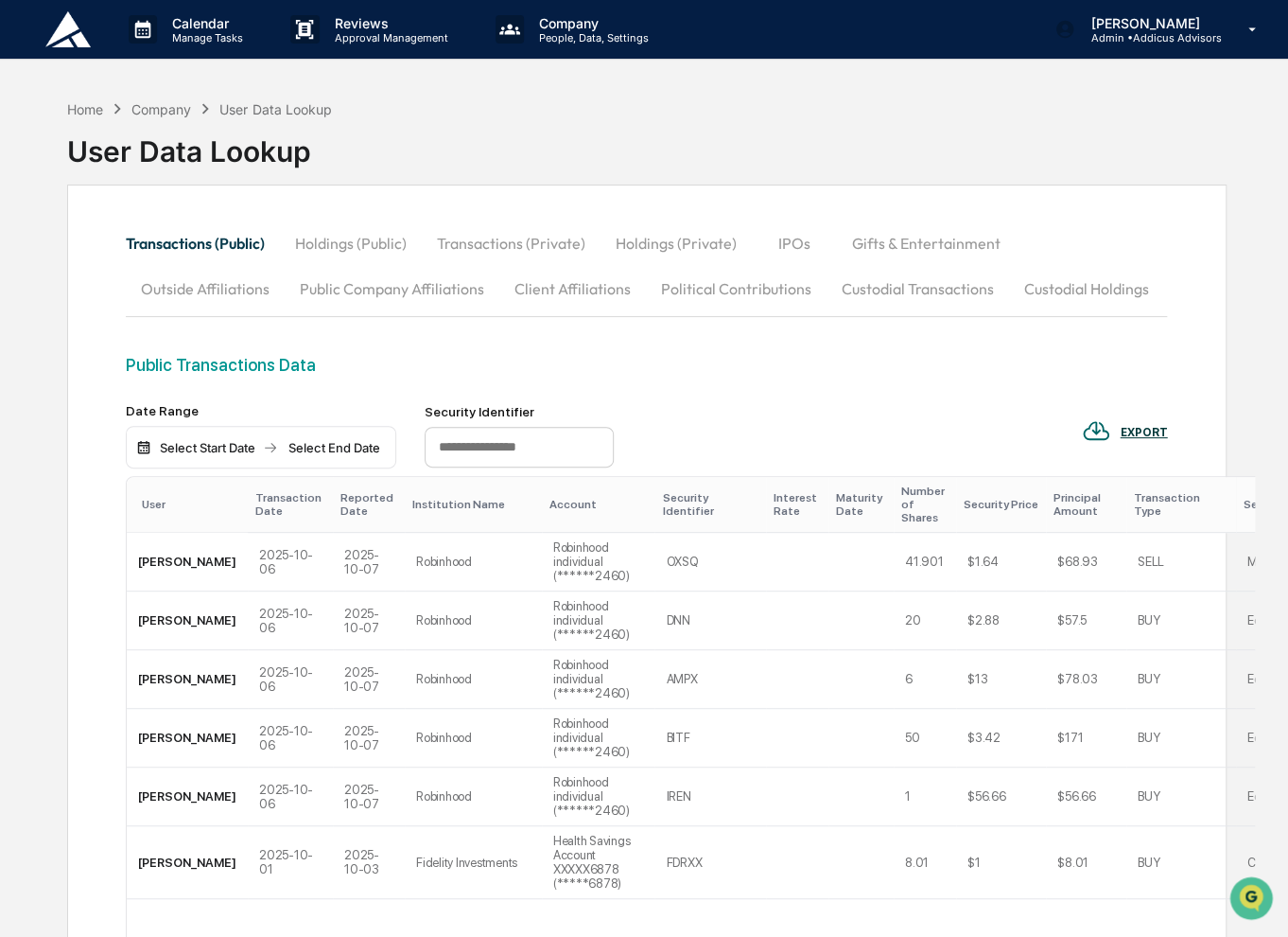
click at [935, 249] on button "Gifts & Entertainment" at bounding box center [926, 243] width 179 height 46
